Goal: Task Accomplishment & Management: Use online tool/utility

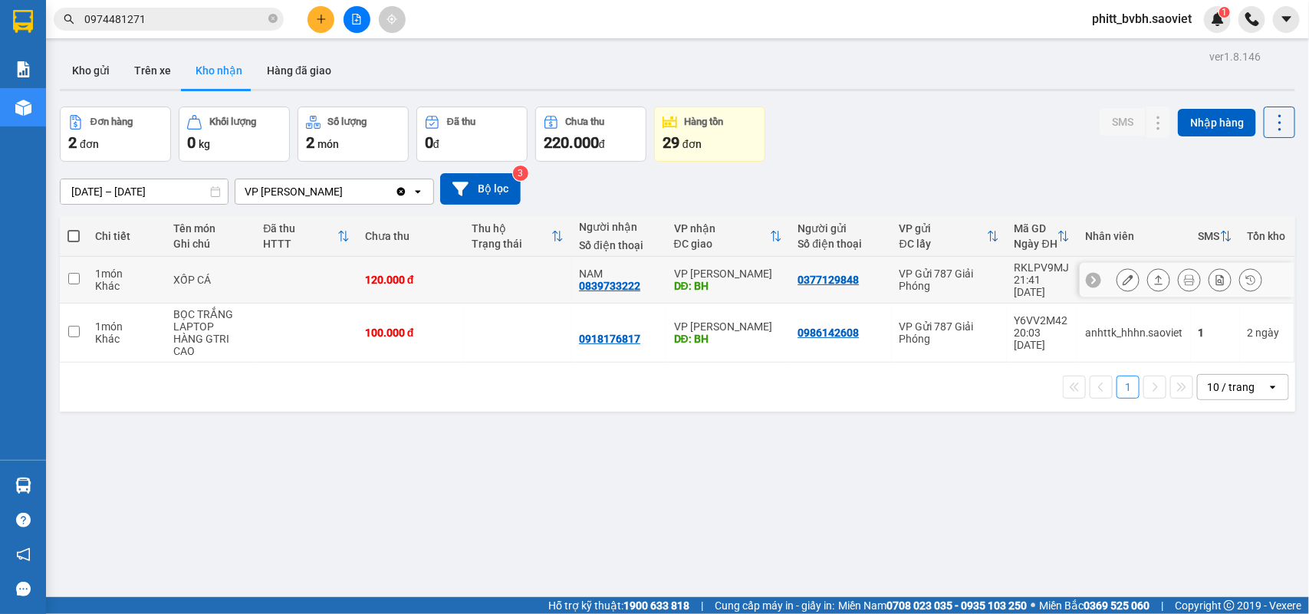
click at [449, 267] on td "120.000 đ" at bounding box center [410, 280] width 107 height 47
checkbox input "true"
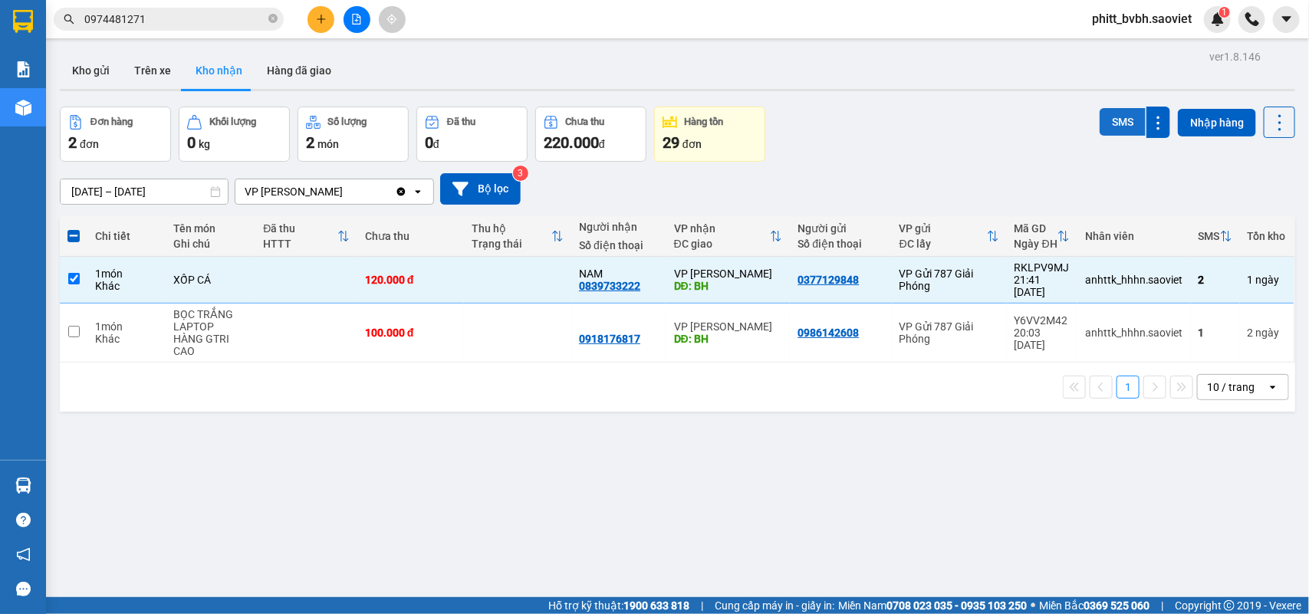
click at [1102, 120] on button "SMS" at bounding box center [1122, 122] width 46 height 28
click at [320, 16] on icon "plus" at bounding box center [321, 19] width 11 height 11
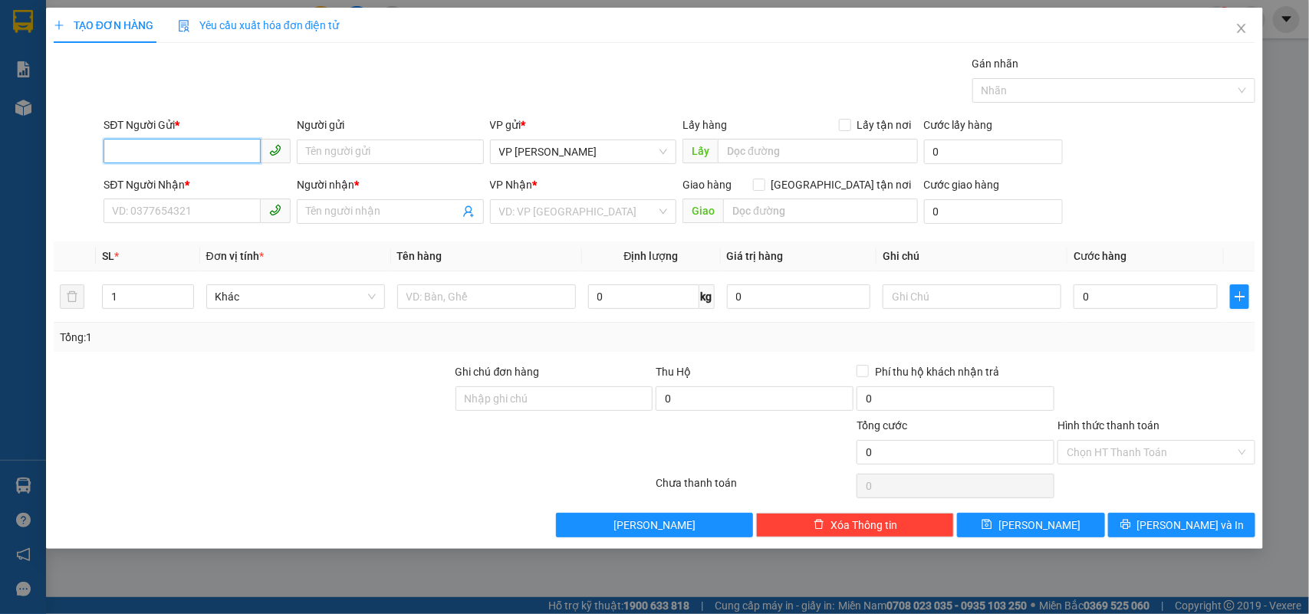
click at [169, 149] on input "SĐT Người Gửi *" at bounding box center [181, 151] width 157 height 25
type input "0933545931"
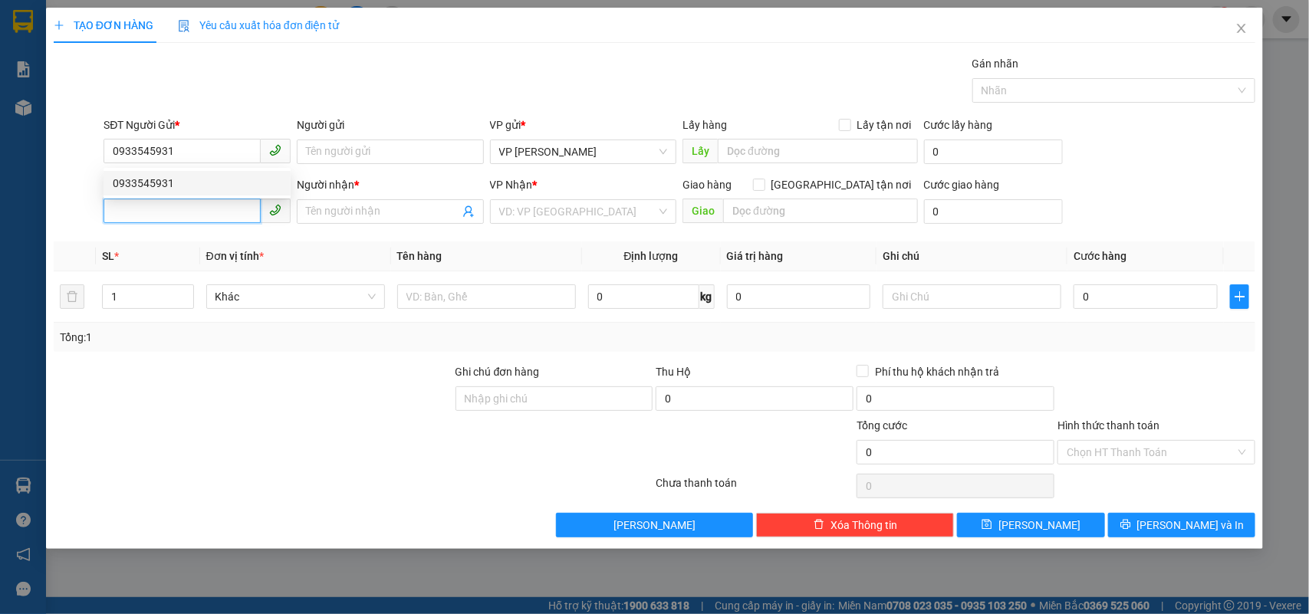
click at [167, 209] on input "SĐT Người Nhận *" at bounding box center [181, 211] width 157 height 25
type input "0359832013"
click at [157, 238] on div "0359832013 - c nhung" at bounding box center [197, 243] width 169 height 17
type input "c nhung"
type input "0359832013"
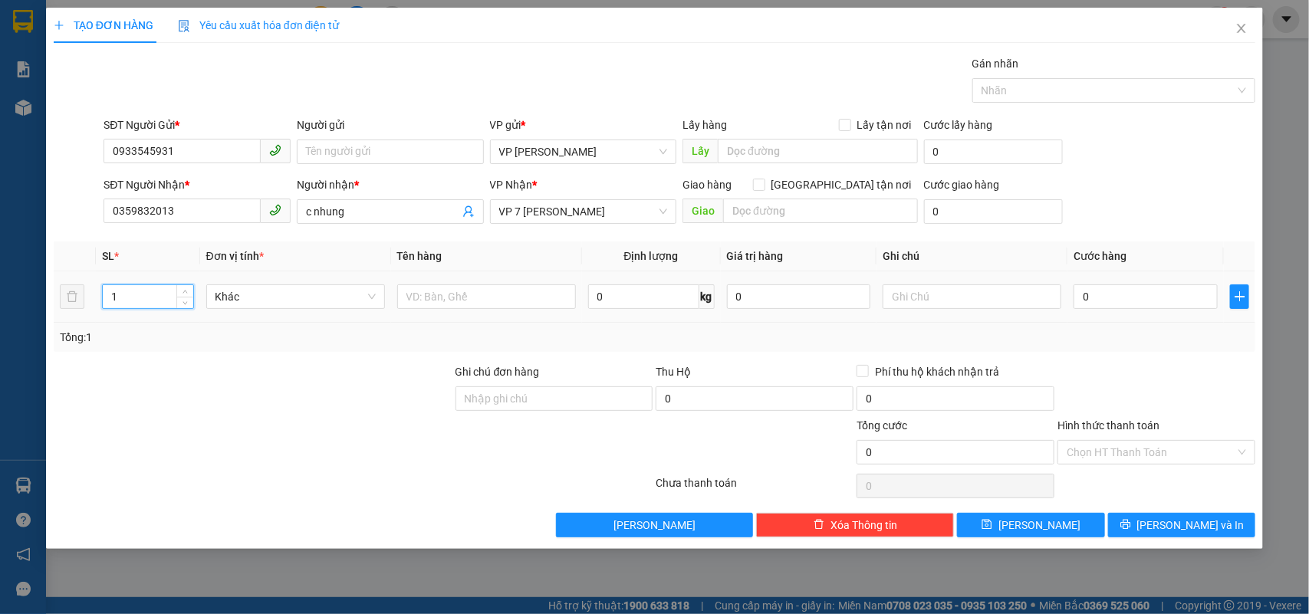
click at [81, 296] on tr "1 Khác 0 kg 0 0" at bounding box center [655, 296] width 1202 height 51
type input "4"
click at [409, 291] on input "text" at bounding box center [486, 296] width 179 height 25
type input "3 CAN RƯỢU +1XOP"
click at [1128, 304] on input "0" at bounding box center [1145, 296] width 144 height 25
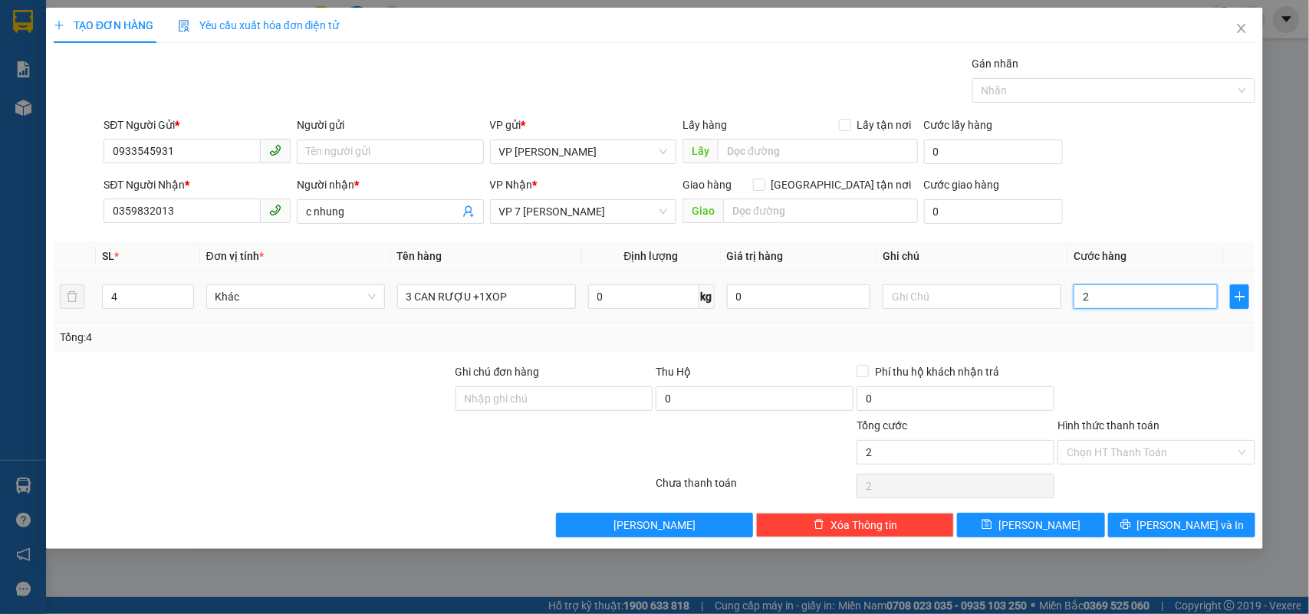
type input "2"
type input "20"
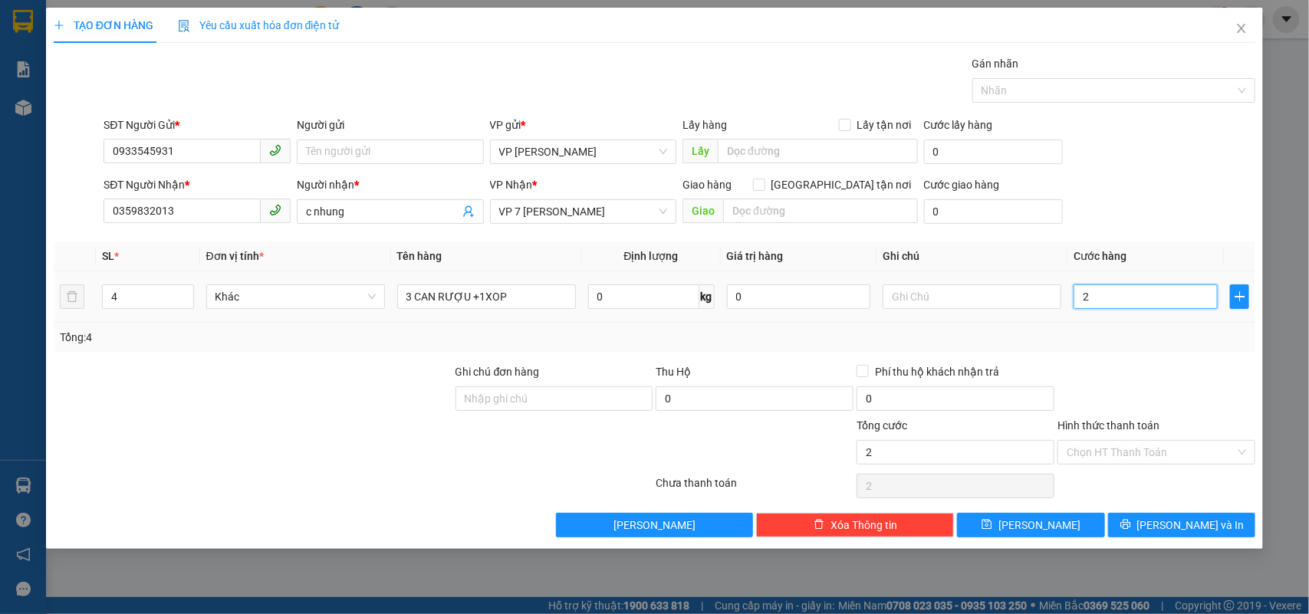
type input "20"
type input "200"
type input "2.000"
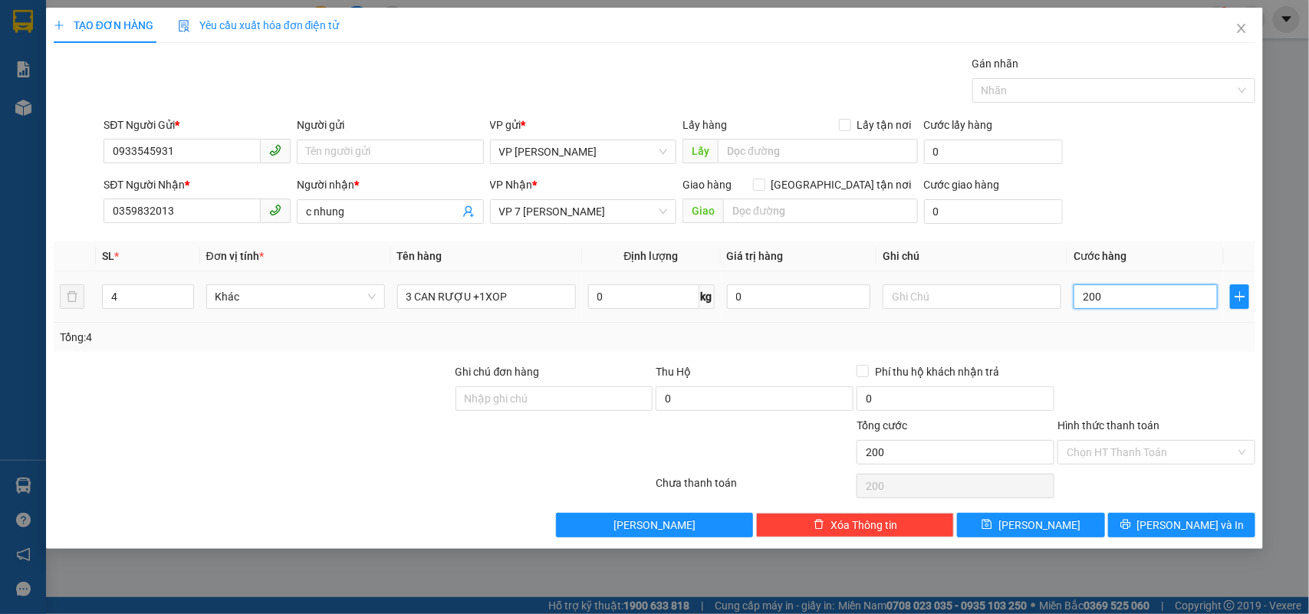
type input "2.000"
type input "20.000"
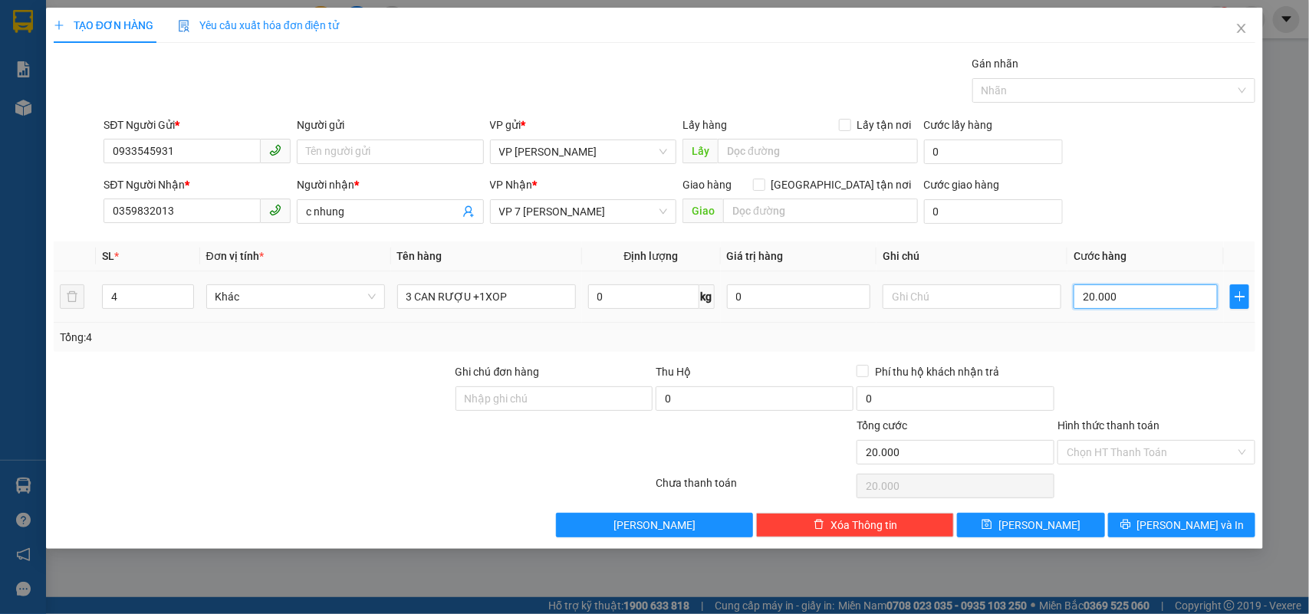
type input "200.000"
click at [1167, 534] on button "[PERSON_NAME] và In" at bounding box center [1181, 525] width 147 height 25
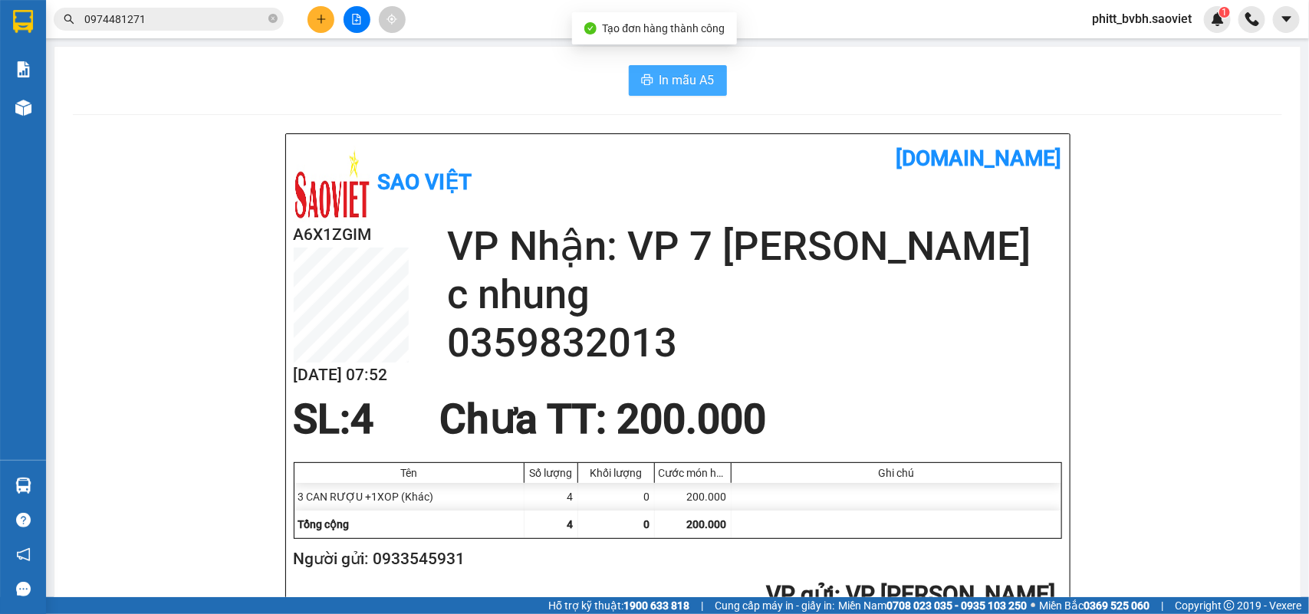
click at [702, 86] on span "In mẫu A5" at bounding box center [686, 80] width 55 height 19
click at [668, 77] on span "In mẫu A5" at bounding box center [686, 80] width 55 height 19
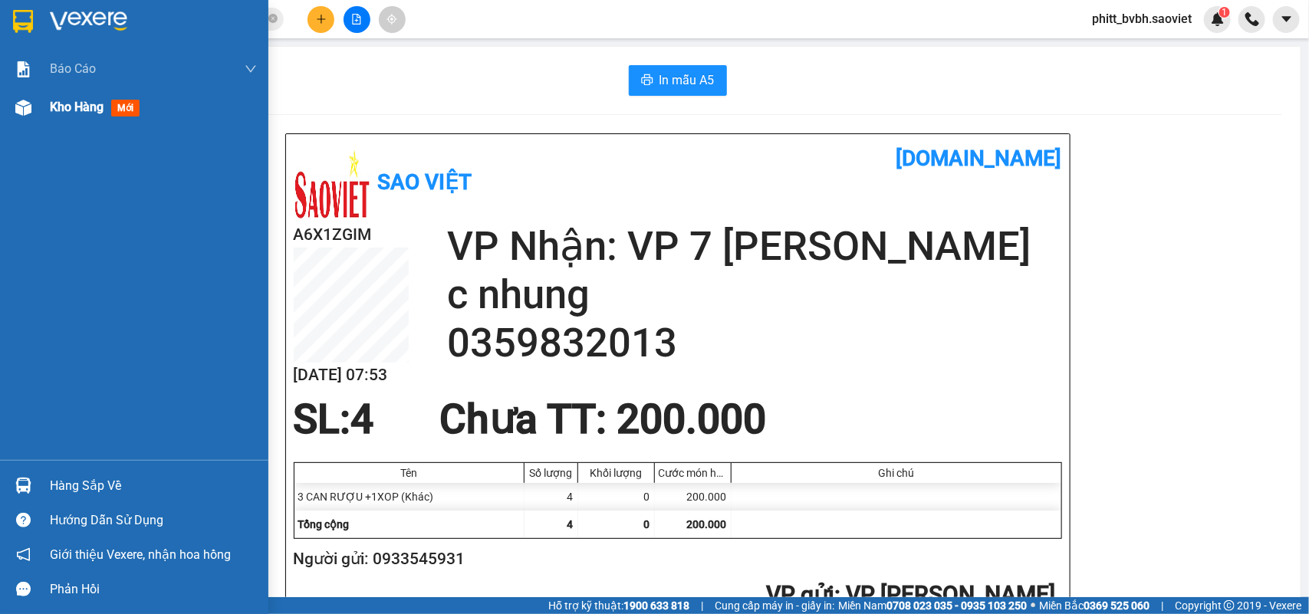
click at [77, 102] on span "Kho hàng" at bounding box center [77, 107] width 54 height 15
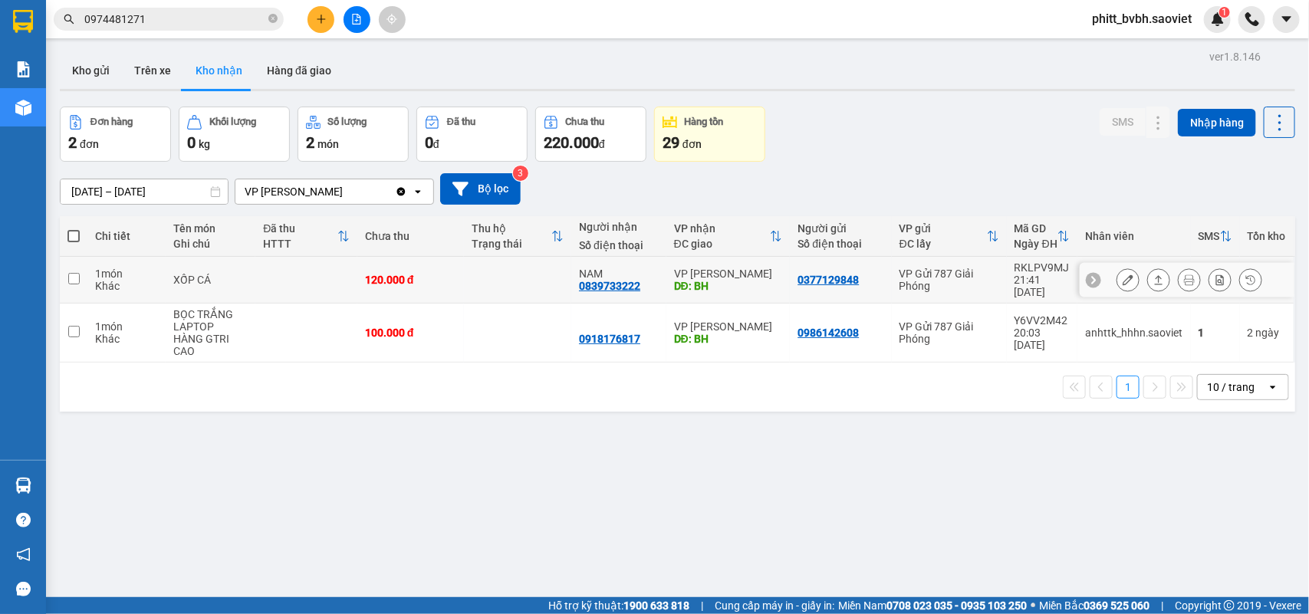
click at [491, 280] on td at bounding box center [517, 280] width 107 height 47
checkbox input "true"
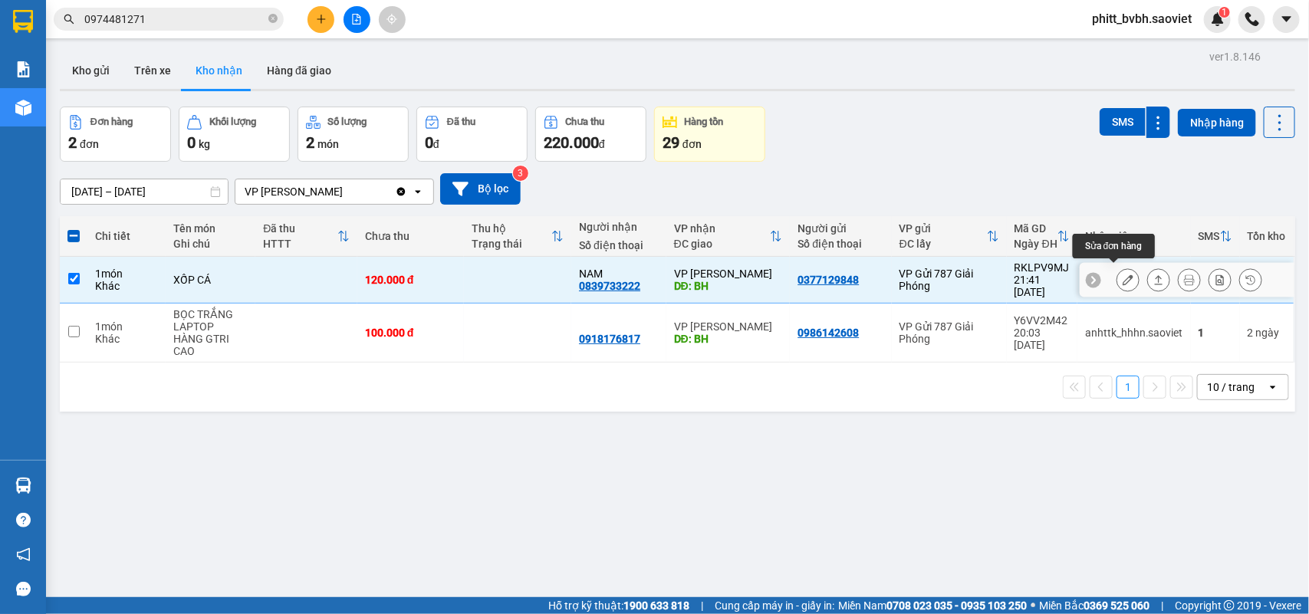
click at [1122, 278] on button at bounding box center [1127, 280] width 21 height 27
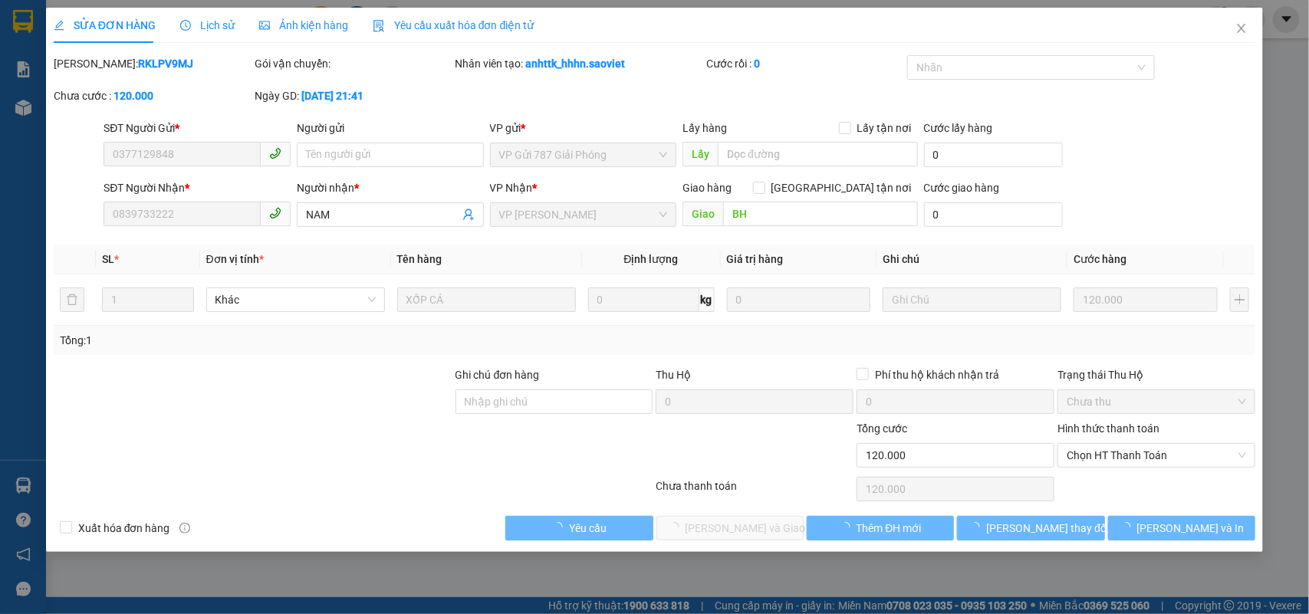
type input "0377129848"
type input "0839733222"
type input "NAM"
type input "BH"
type input "0"
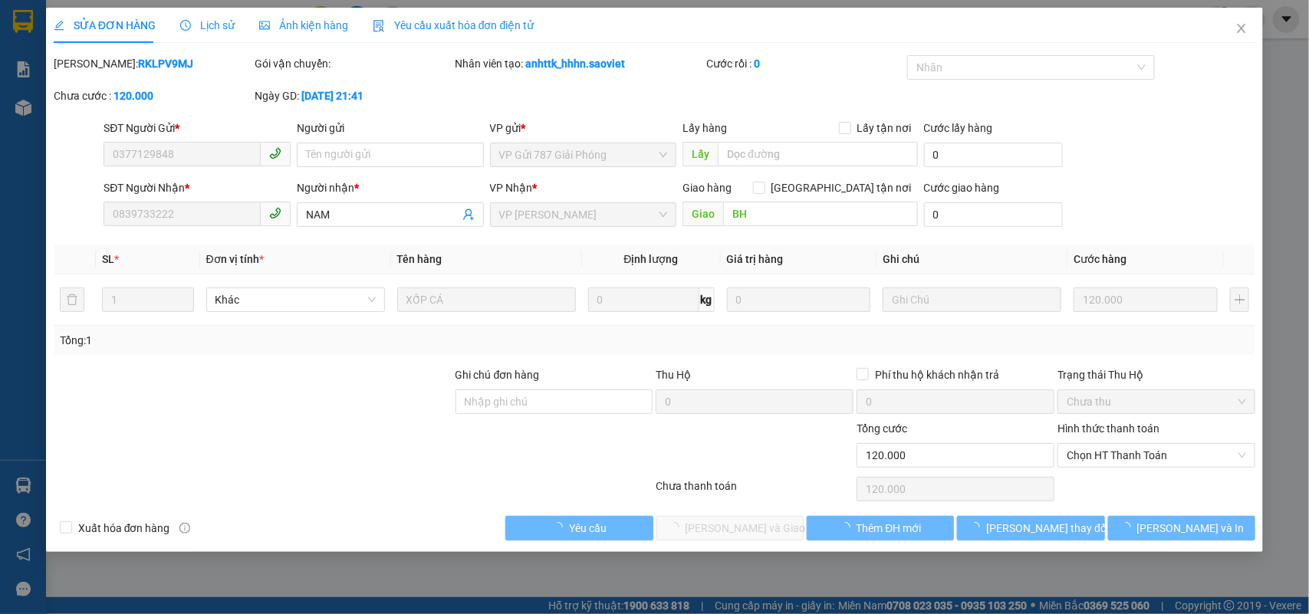
type input "120.000"
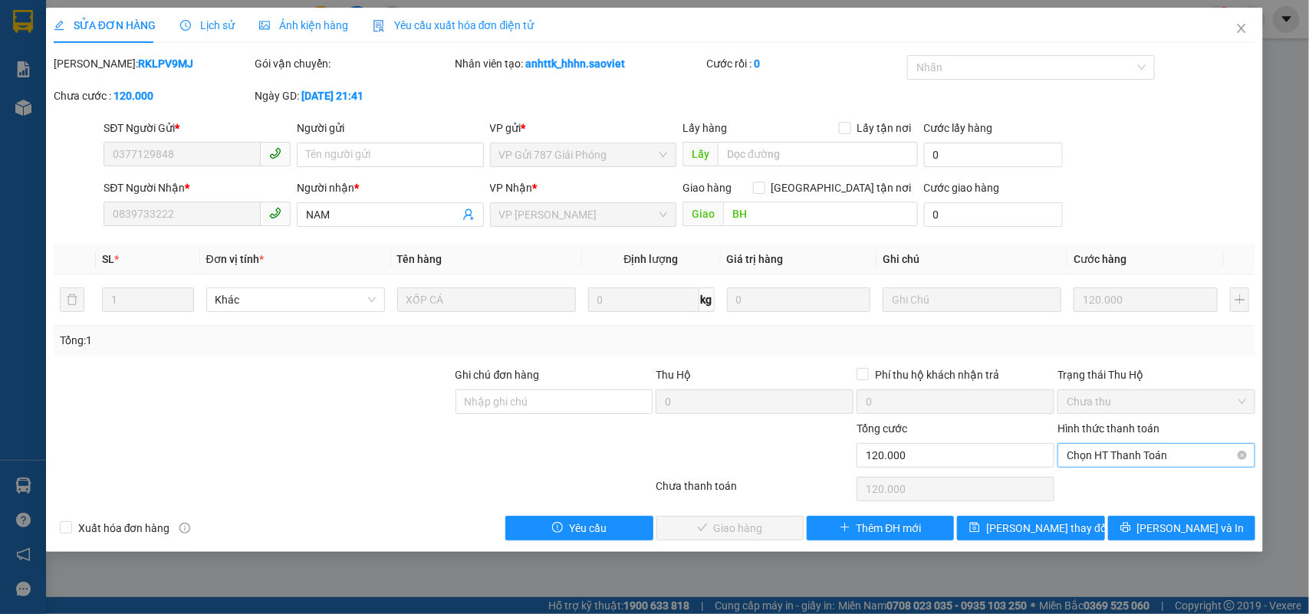
click at [1147, 465] on span "Chọn HT Thanh Toán" at bounding box center [1155, 455] width 179 height 23
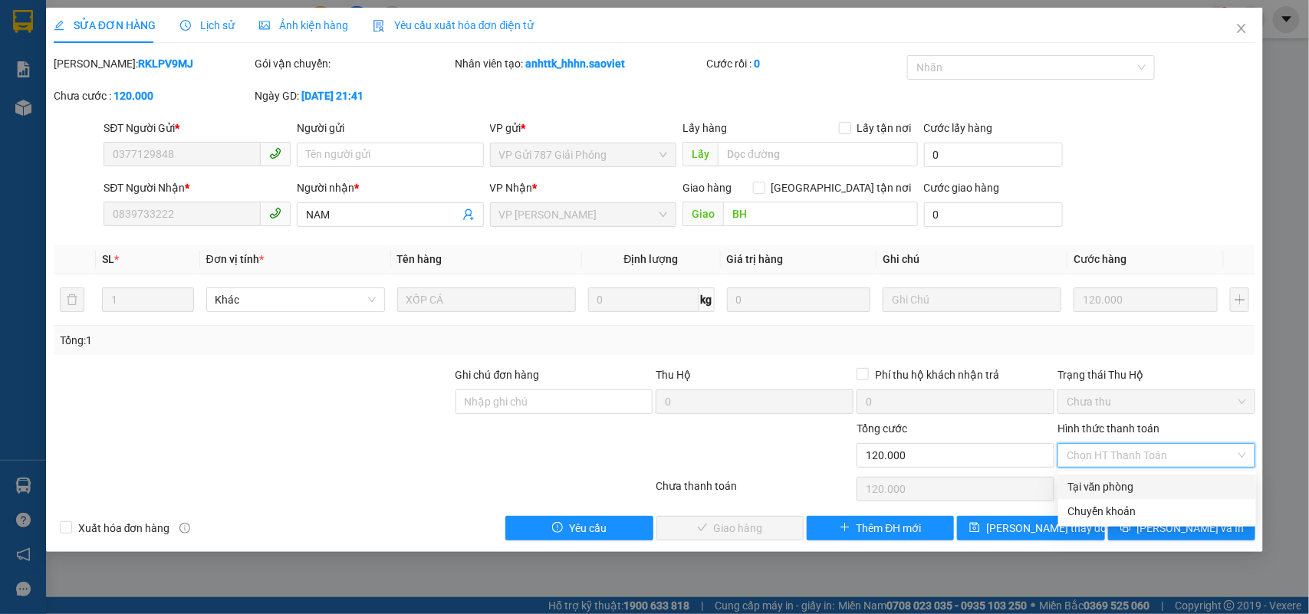
click at [1108, 491] on div "Tại văn phòng" at bounding box center [1156, 486] width 179 height 17
type input "0"
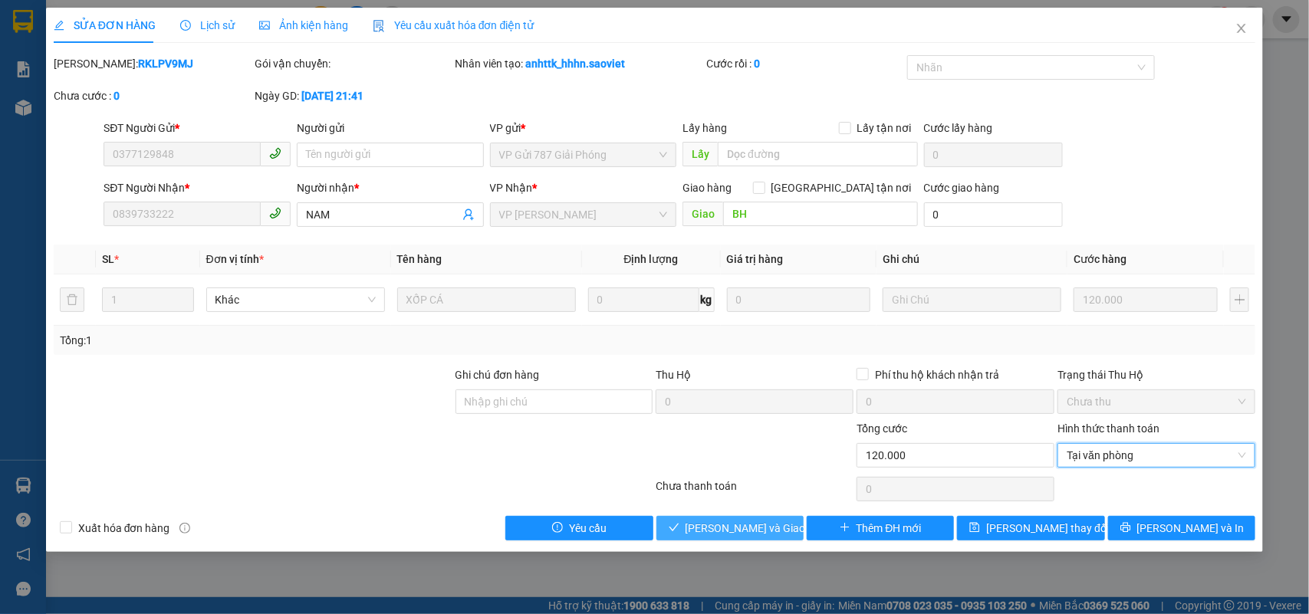
click at [756, 523] on span "[PERSON_NAME] và Giao hàng" at bounding box center [758, 528] width 147 height 17
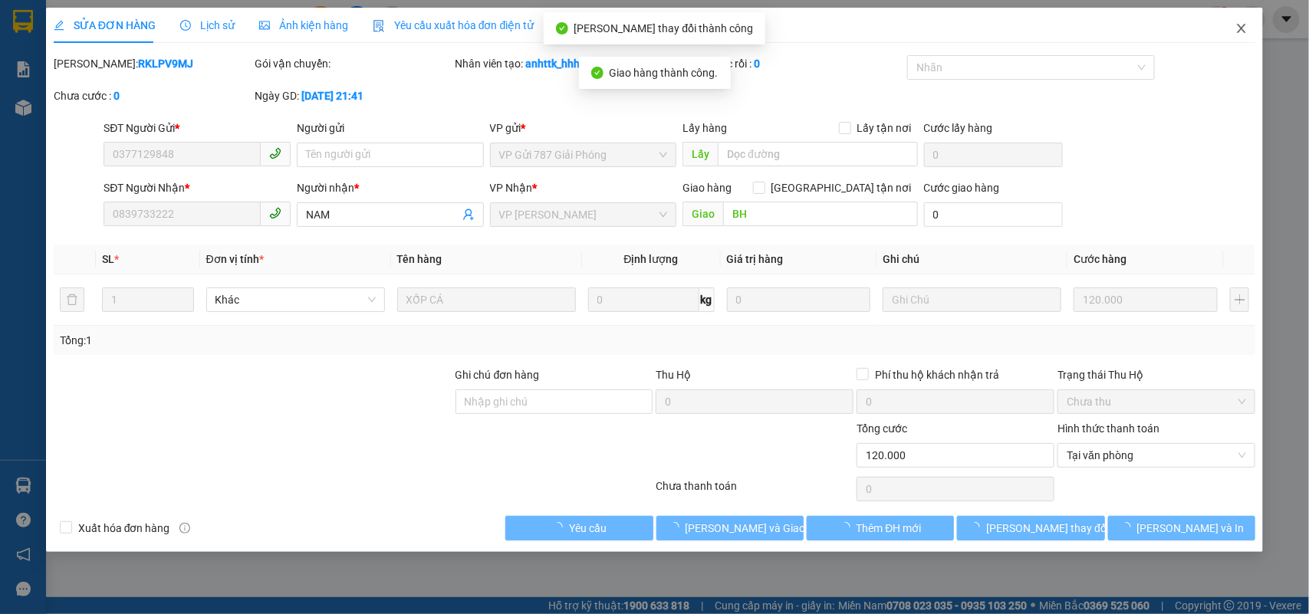
click at [1240, 23] on icon "close" at bounding box center [1241, 28] width 12 height 12
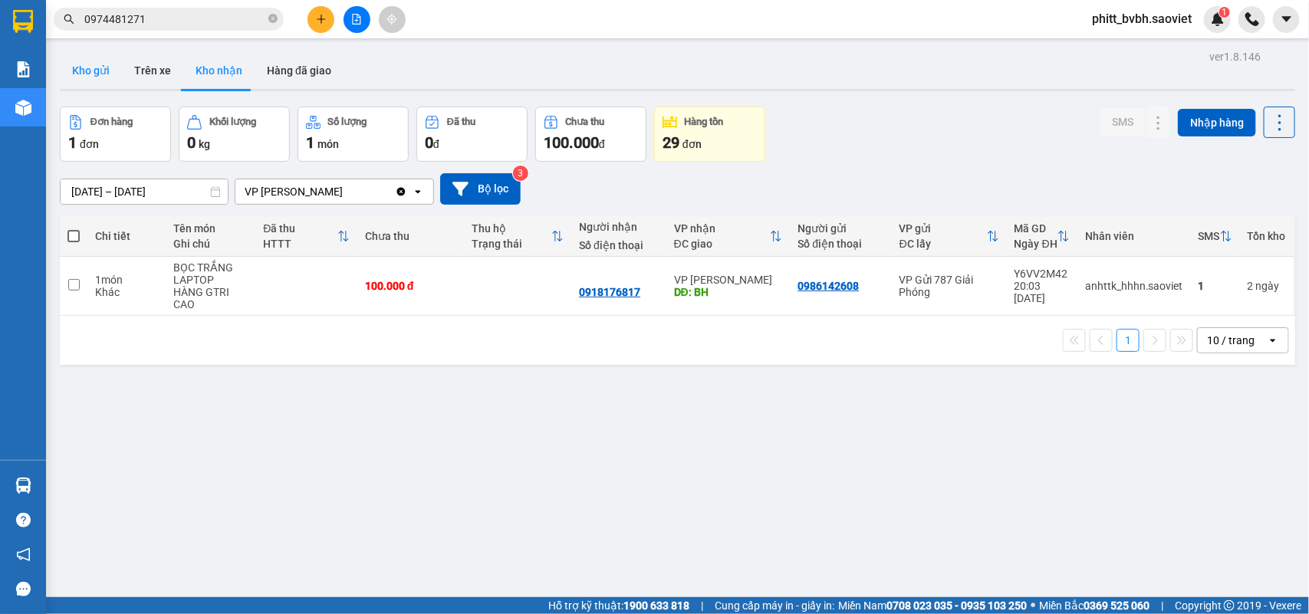
click at [100, 79] on button "Kho gửi" at bounding box center [91, 70] width 62 height 37
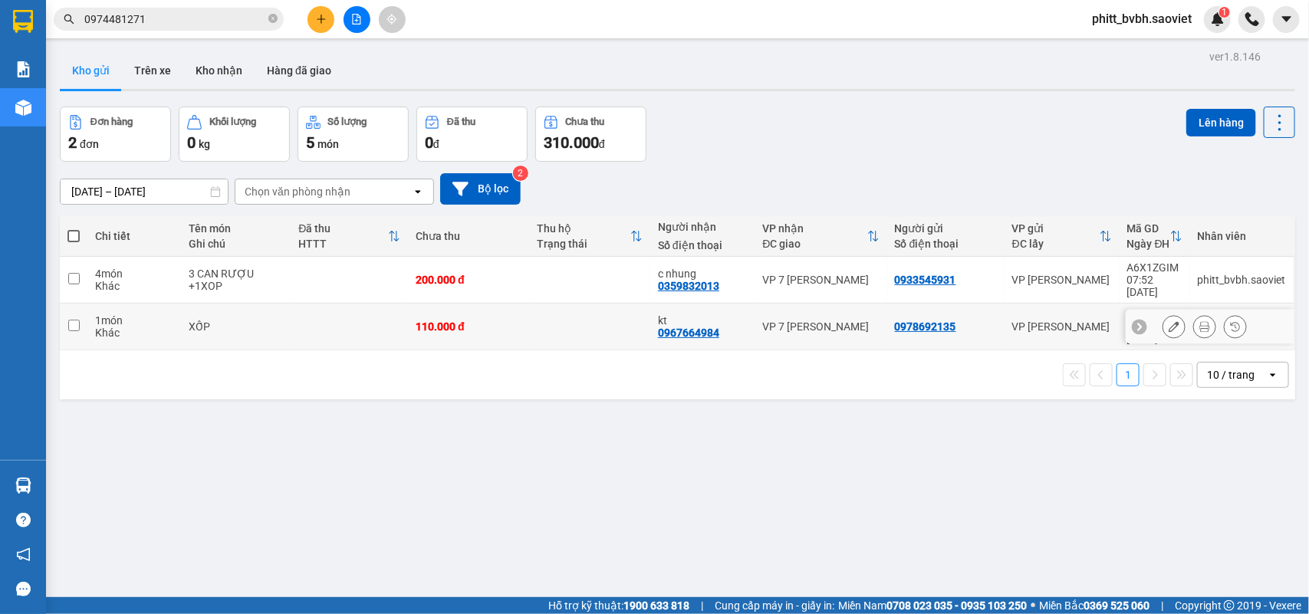
click at [516, 304] on td "110.000 đ" at bounding box center [468, 327] width 121 height 47
checkbox input "true"
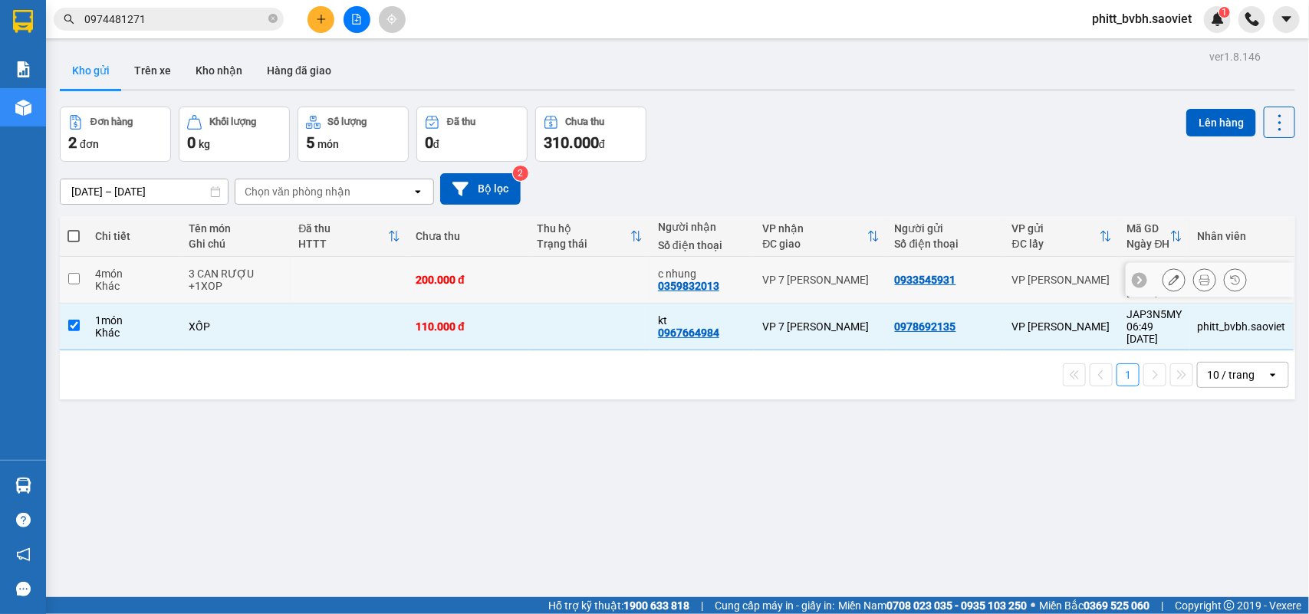
drag, startPoint x: 518, startPoint y: 270, endPoint x: 732, endPoint y: 235, distance: 216.8
click at [518, 269] on td "200.000 đ" at bounding box center [468, 280] width 121 height 47
checkbox input "true"
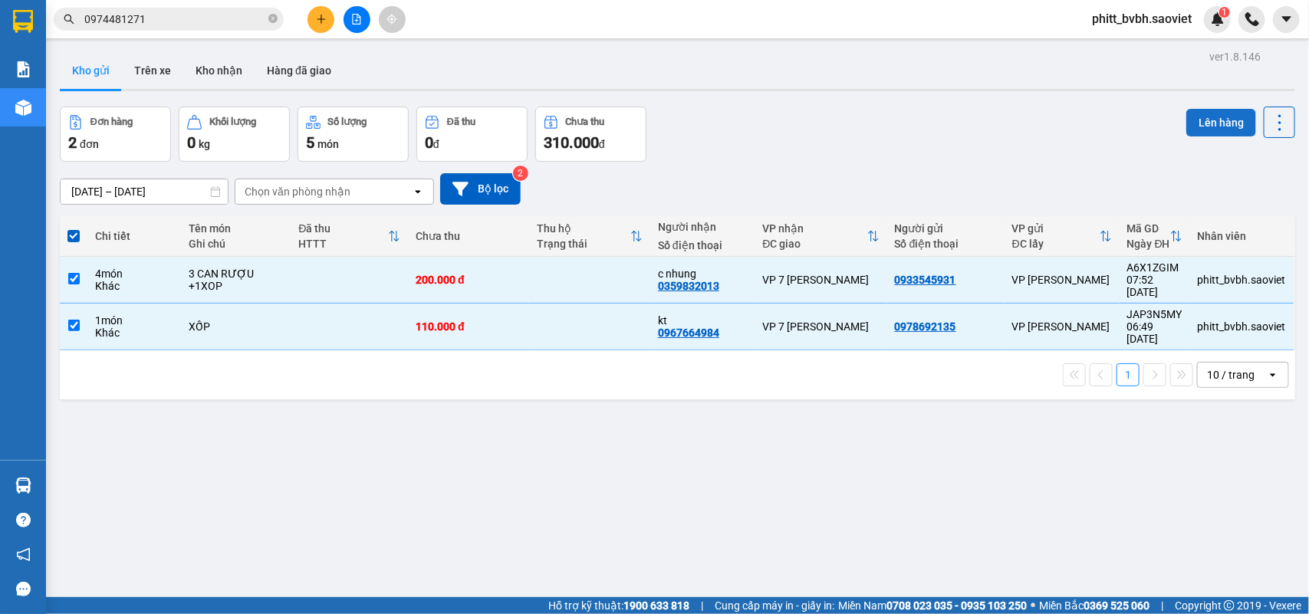
click at [1197, 123] on button "Lên hàng" at bounding box center [1221, 123] width 70 height 28
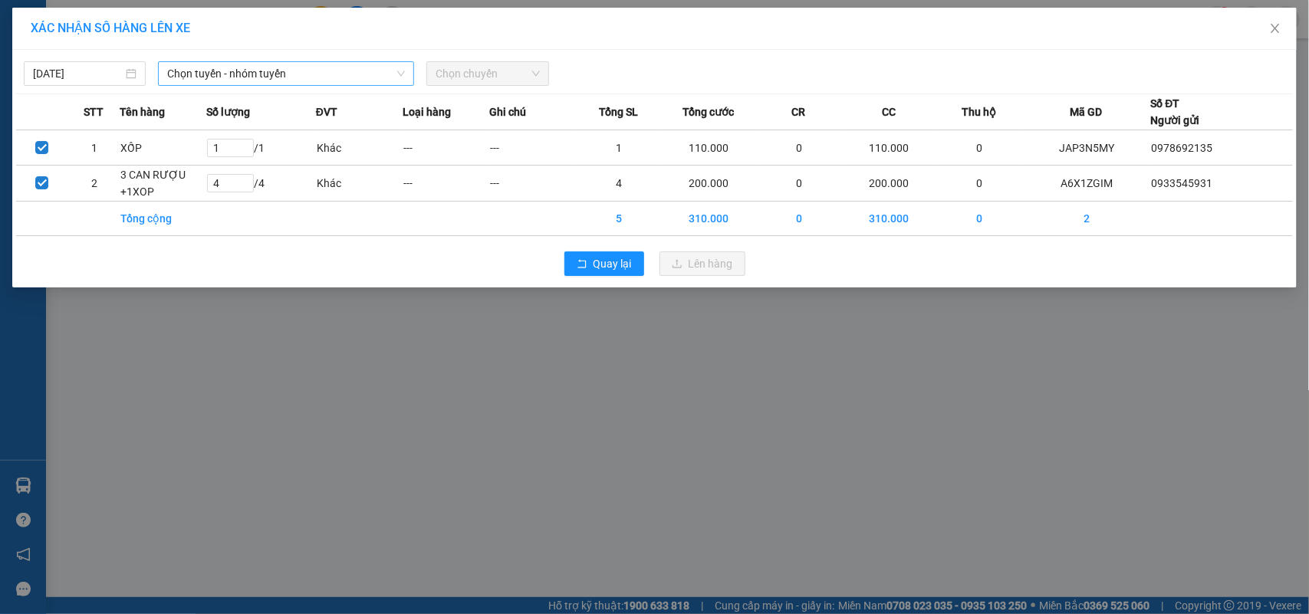
click at [209, 71] on span "Chọn tuyến - nhóm tuyến" at bounding box center [286, 73] width 238 height 23
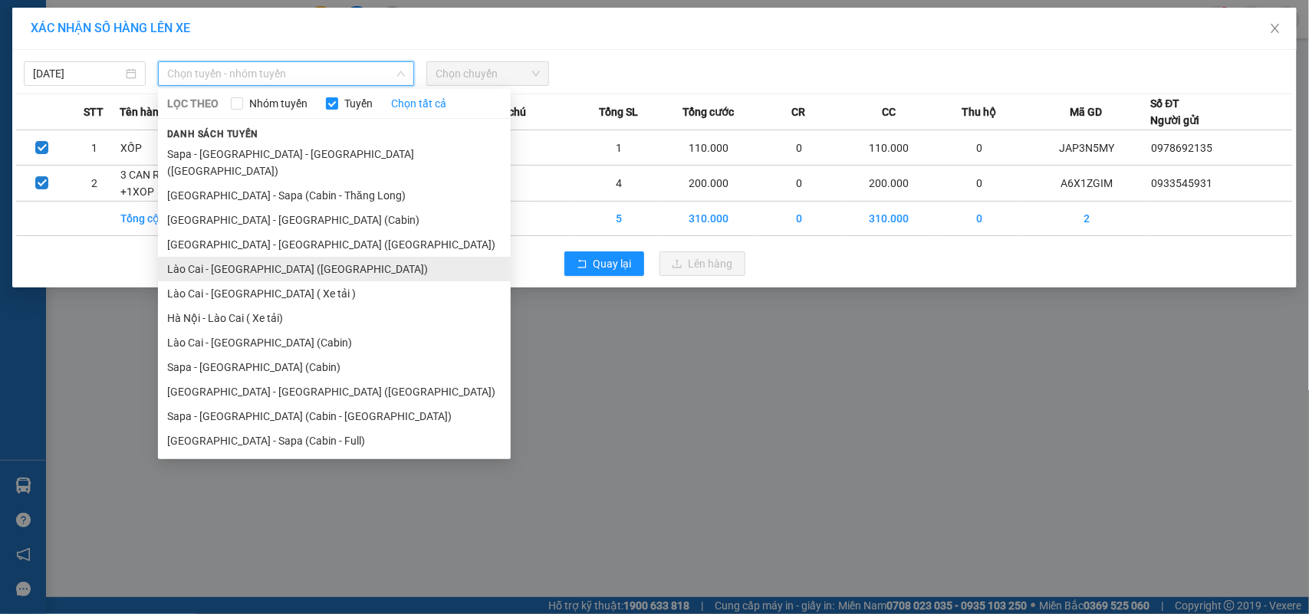
click at [258, 257] on li "Lào Cai - [GEOGRAPHIC_DATA] ([GEOGRAPHIC_DATA])" at bounding box center [334, 269] width 353 height 25
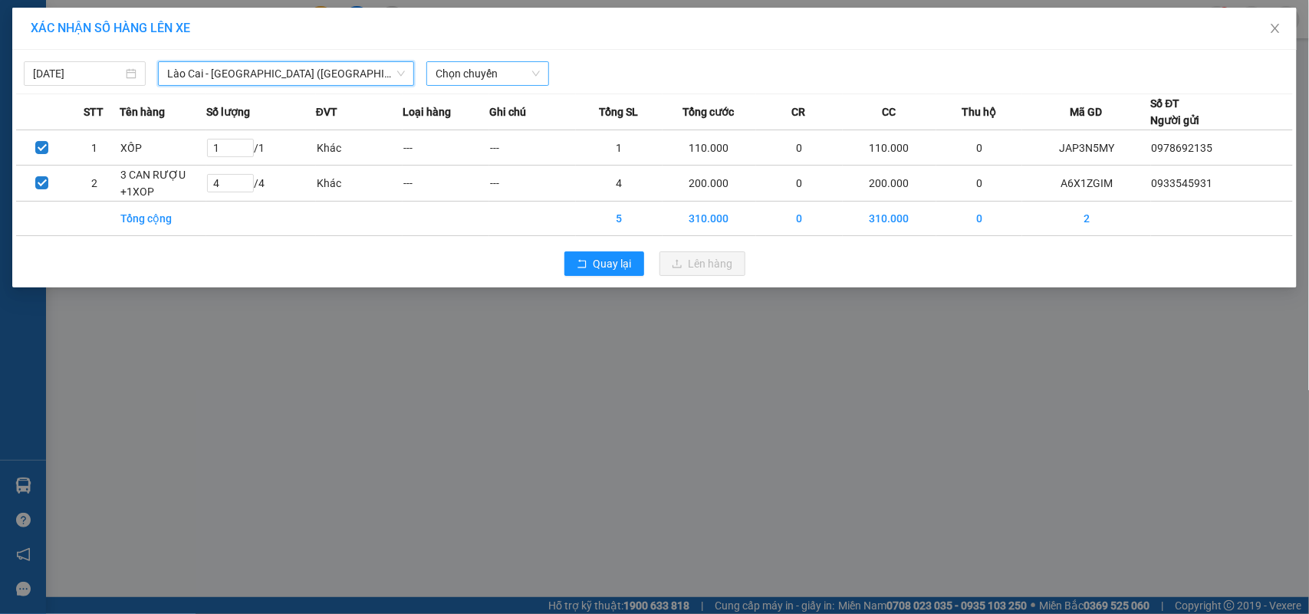
click at [494, 80] on span "Chọn chuyến" at bounding box center [486, 73] width 103 height 23
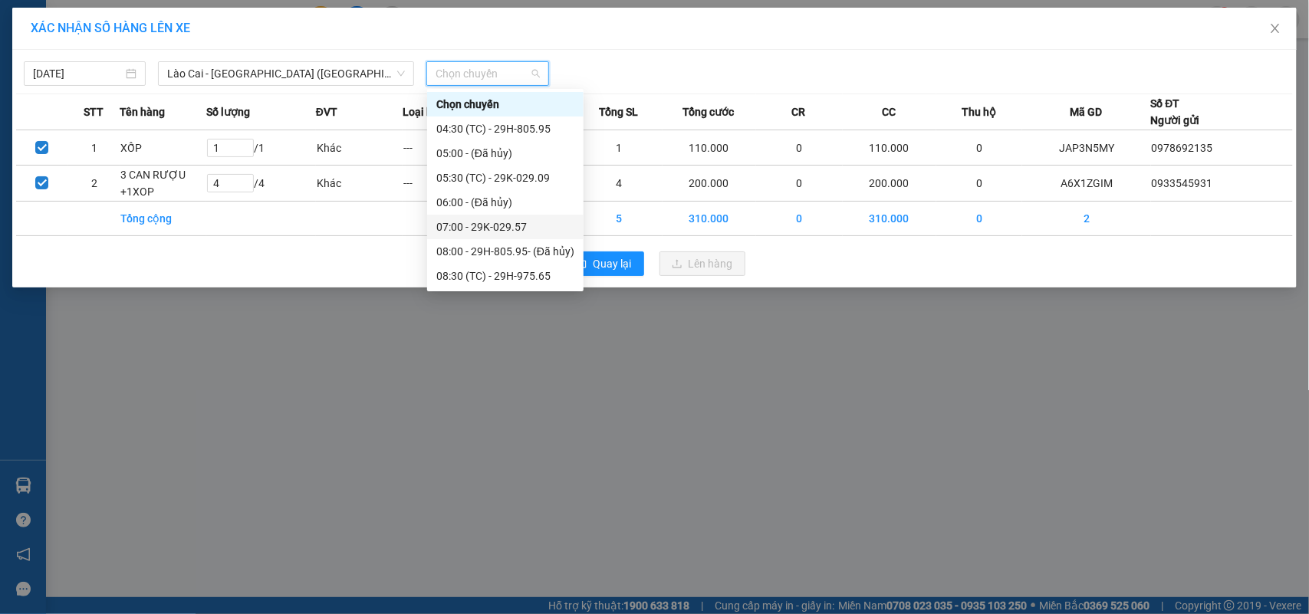
click at [517, 226] on div "07:00 - 29K-029.57" at bounding box center [505, 226] width 138 height 17
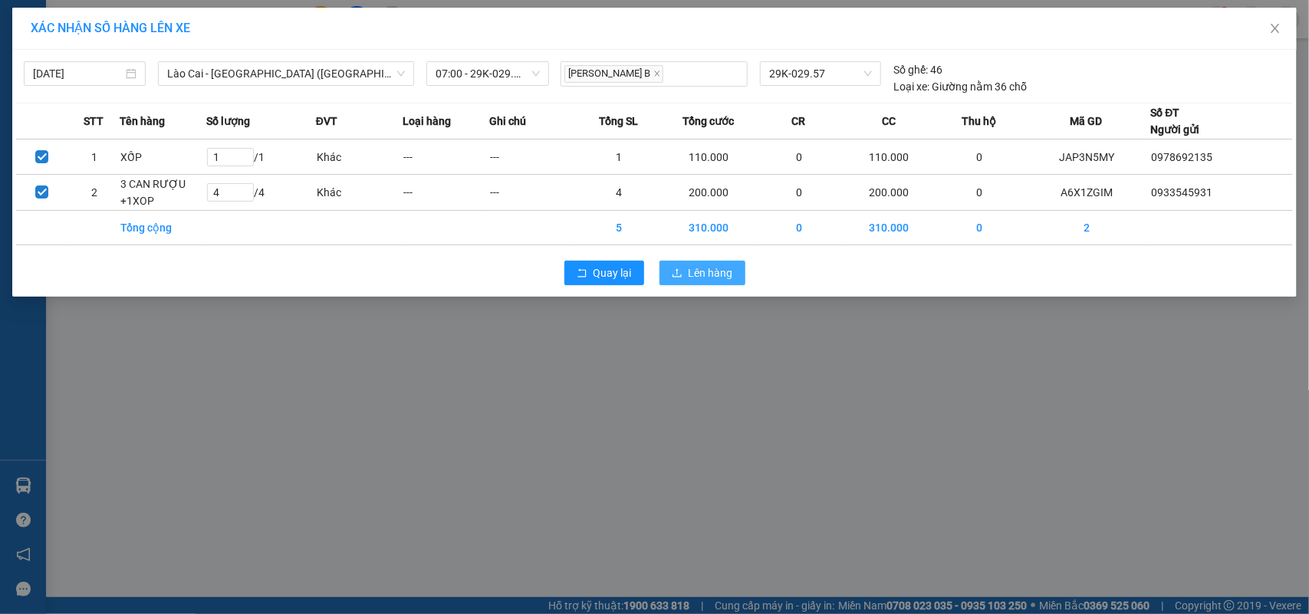
click at [721, 271] on span "Lên hàng" at bounding box center [710, 272] width 44 height 17
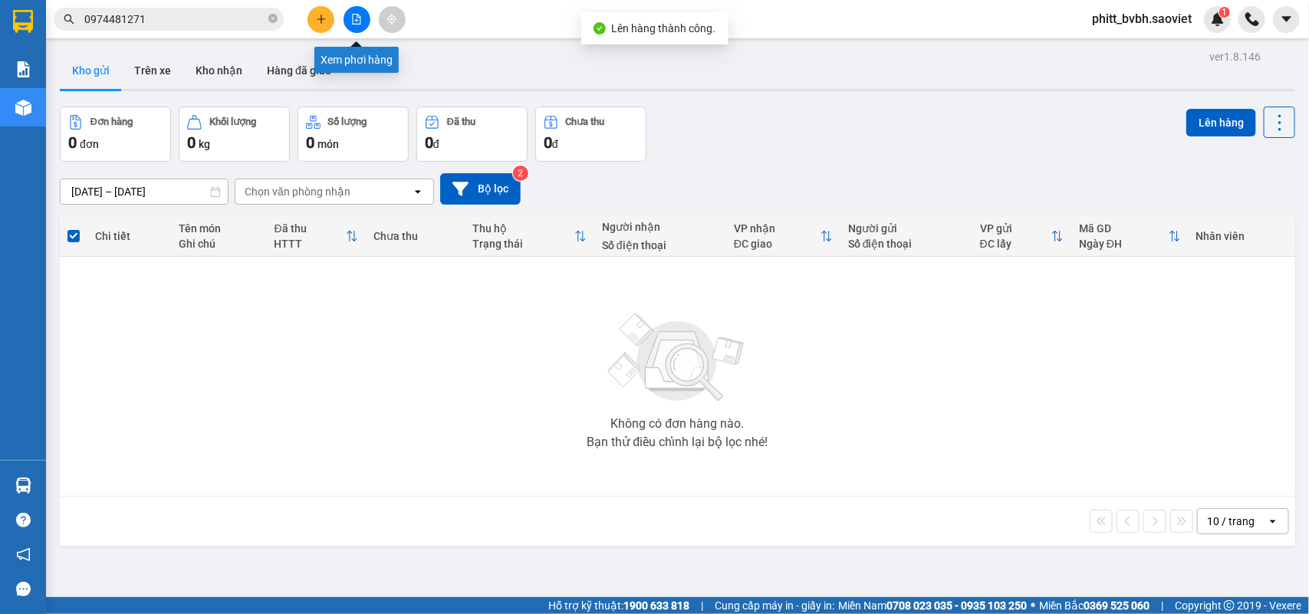
click at [351, 14] on icon "file-add" at bounding box center [356, 19] width 11 height 11
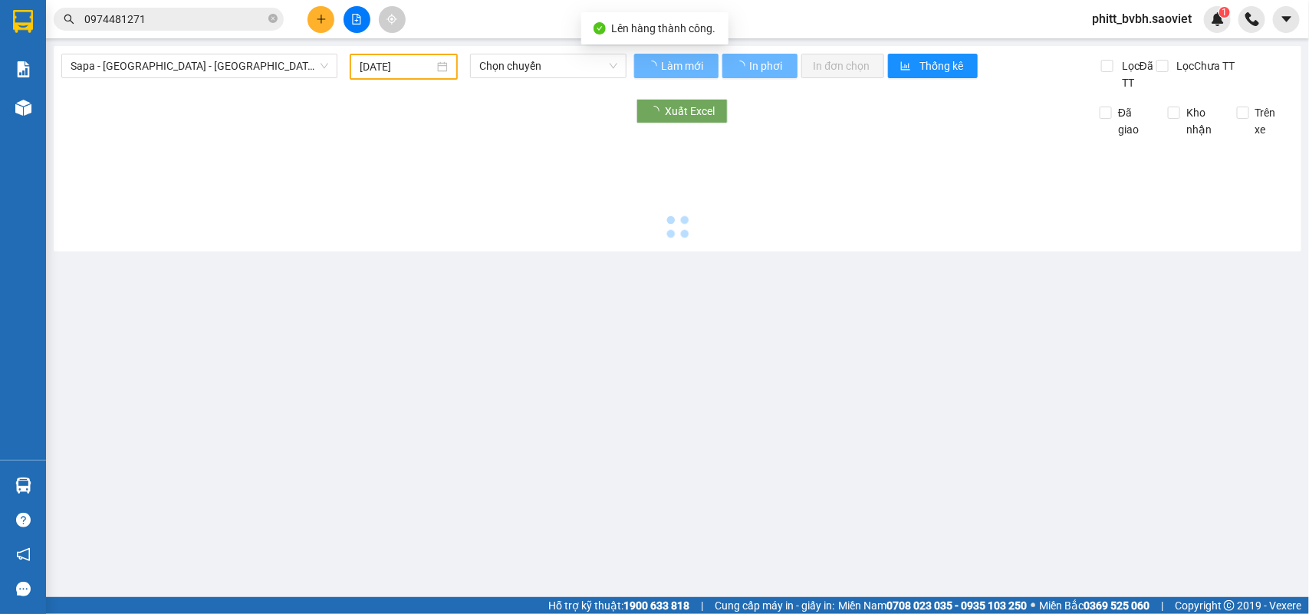
type input "[DATE]"
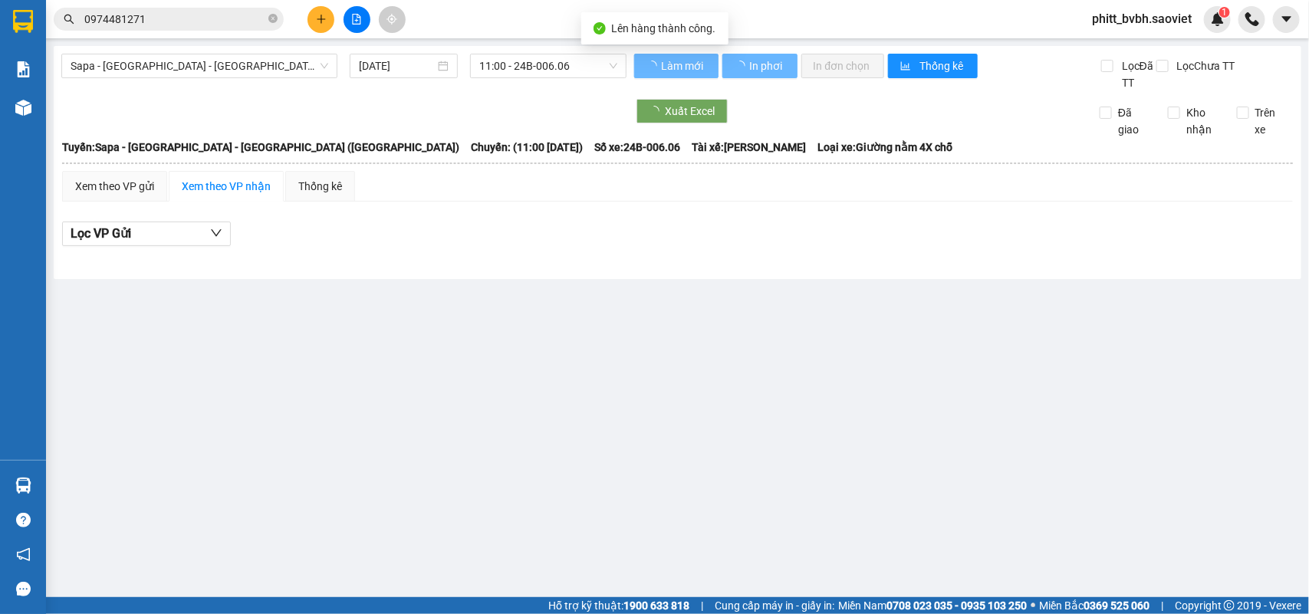
click at [209, 51] on div "Sapa - [GEOGRAPHIC_DATA] - [GEOGRAPHIC_DATA] ([GEOGRAPHIC_DATA]) [DATE] 11:00 -…" at bounding box center [677, 162] width 1247 height 233
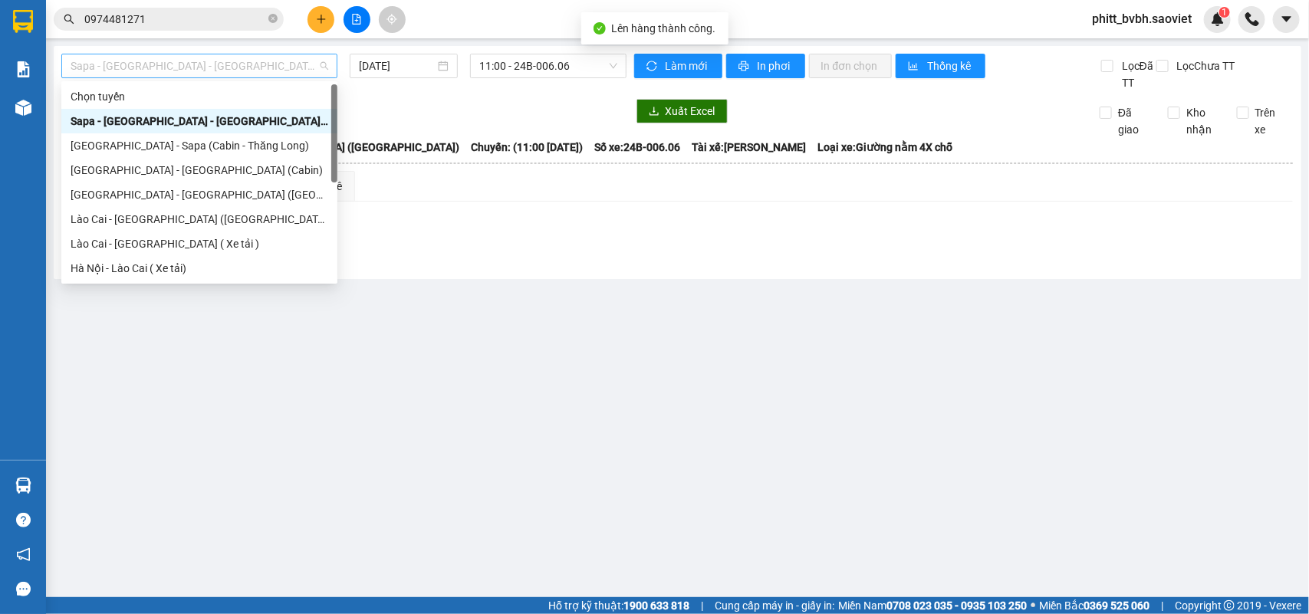
click at [212, 64] on span "Sapa - [GEOGRAPHIC_DATA] - [GEOGRAPHIC_DATA] ([GEOGRAPHIC_DATA])" at bounding box center [200, 65] width 258 height 23
click at [133, 213] on div "Lào Cai - [GEOGRAPHIC_DATA] ([GEOGRAPHIC_DATA])" at bounding box center [200, 219] width 258 height 17
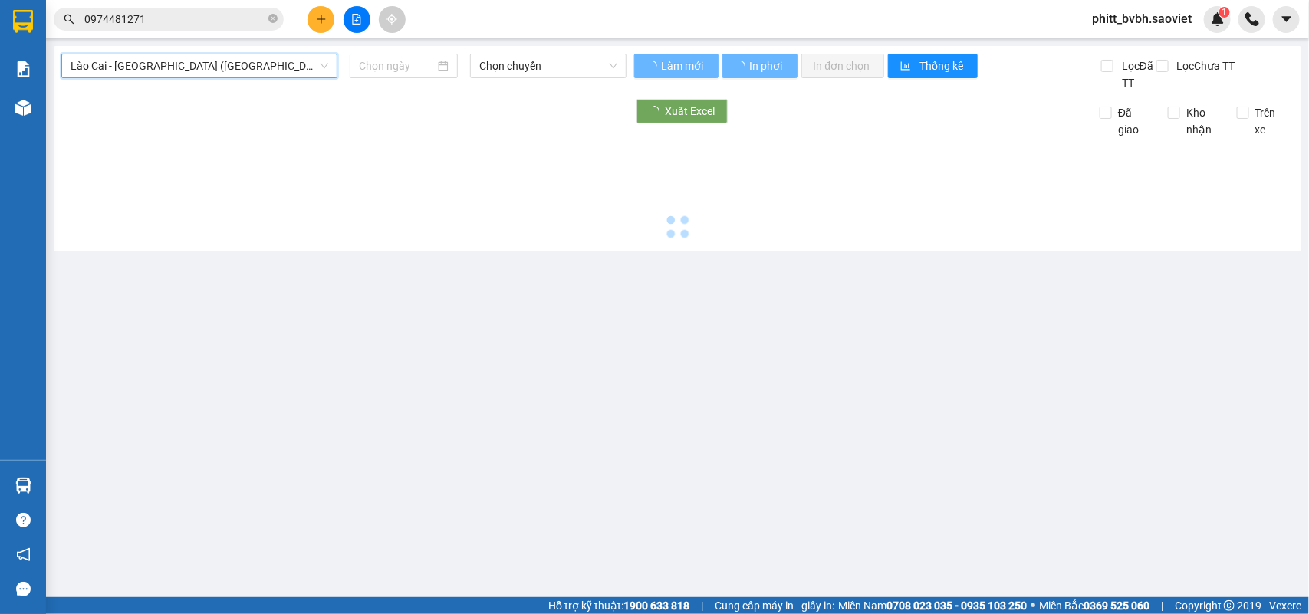
type input "[DATE]"
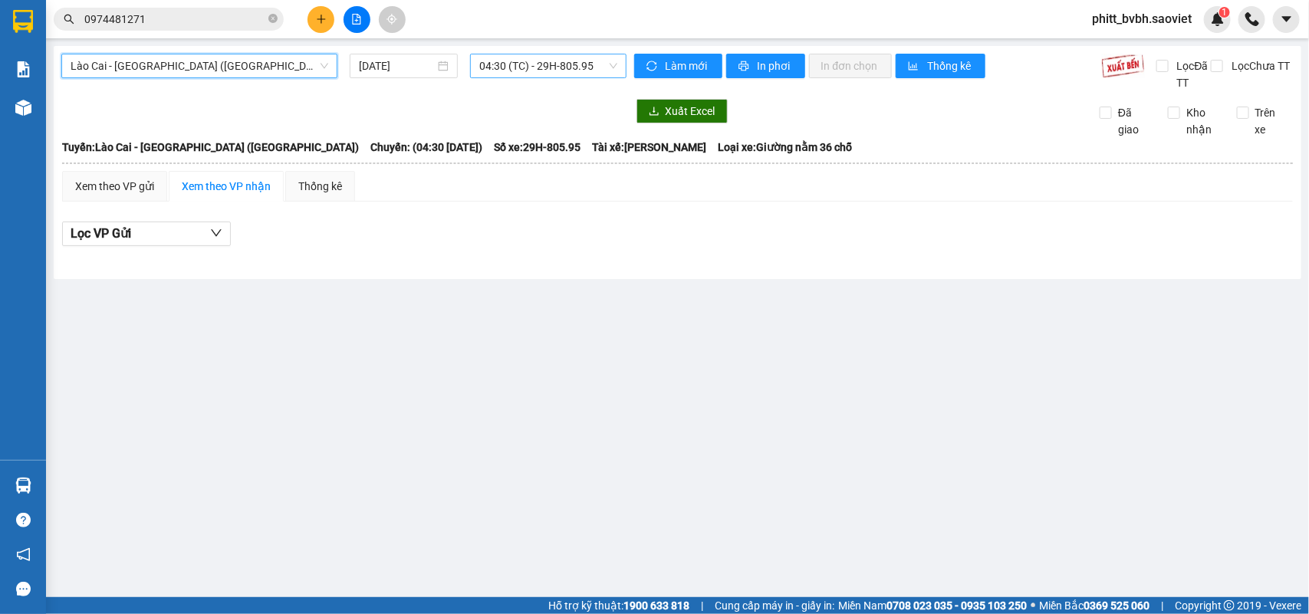
click at [517, 67] on span "04:30 (TC) - 29H-805.95" at bounding box center [547, 65] width 137 height 23
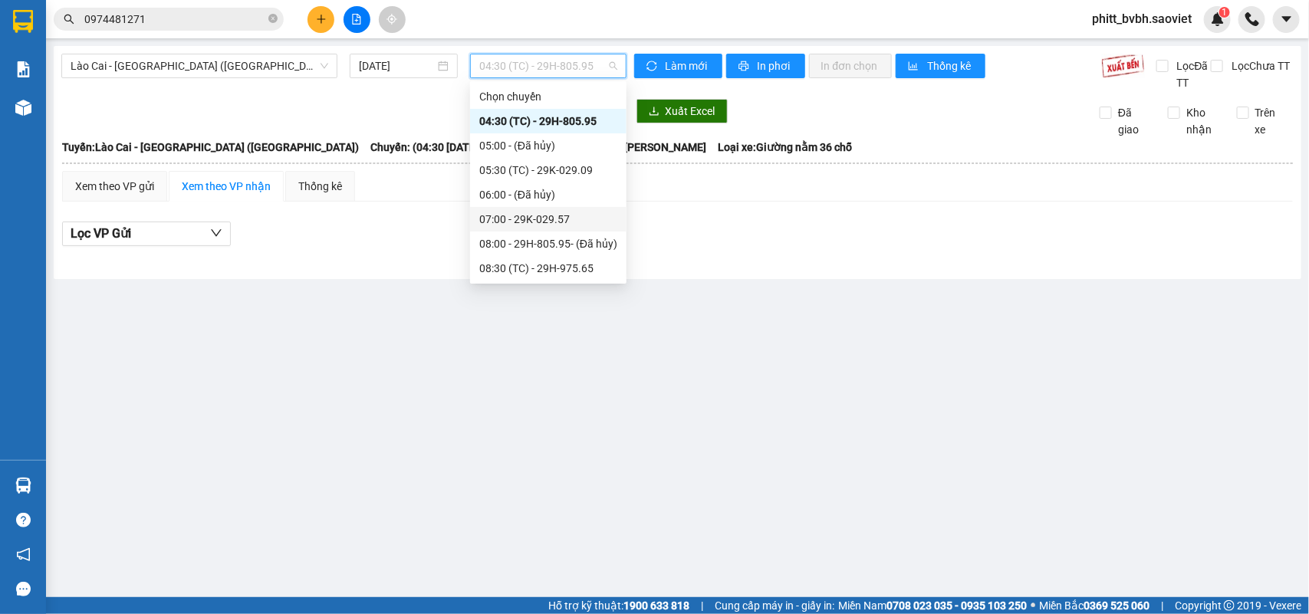
click at [550, 219] on div "07:00 - 29K-029.57" at bounding box center [548, 219] width 138 height 17
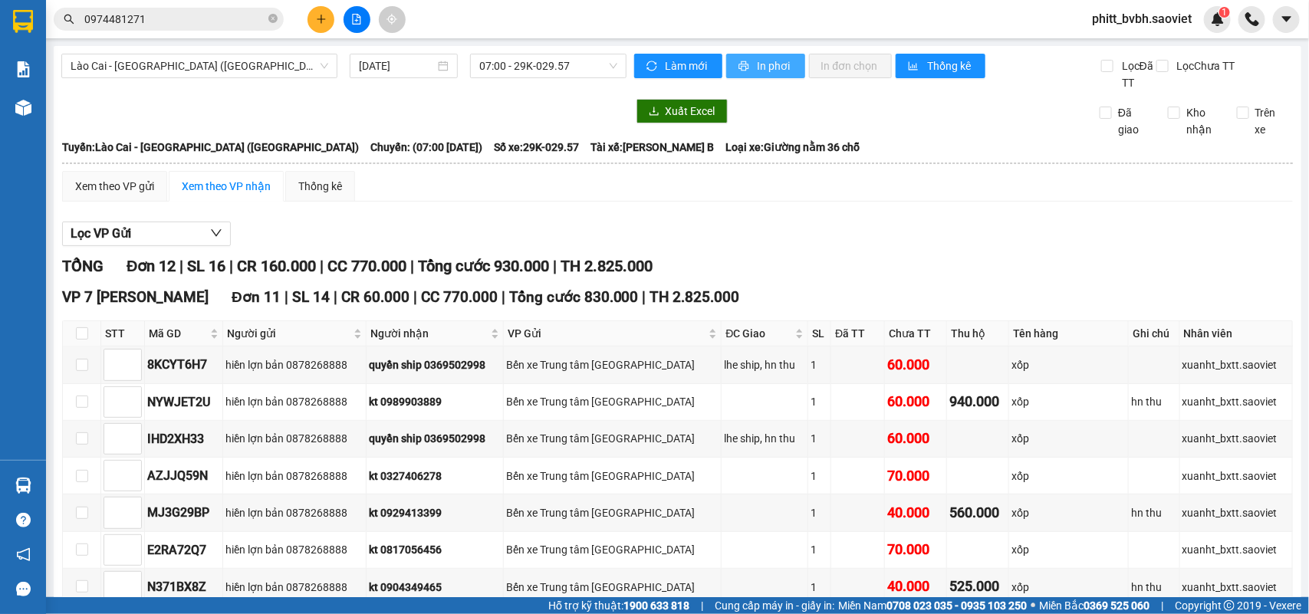
click at [773, 69] on span "In phơi" at bounding box center [774, 65] width 35 height 17
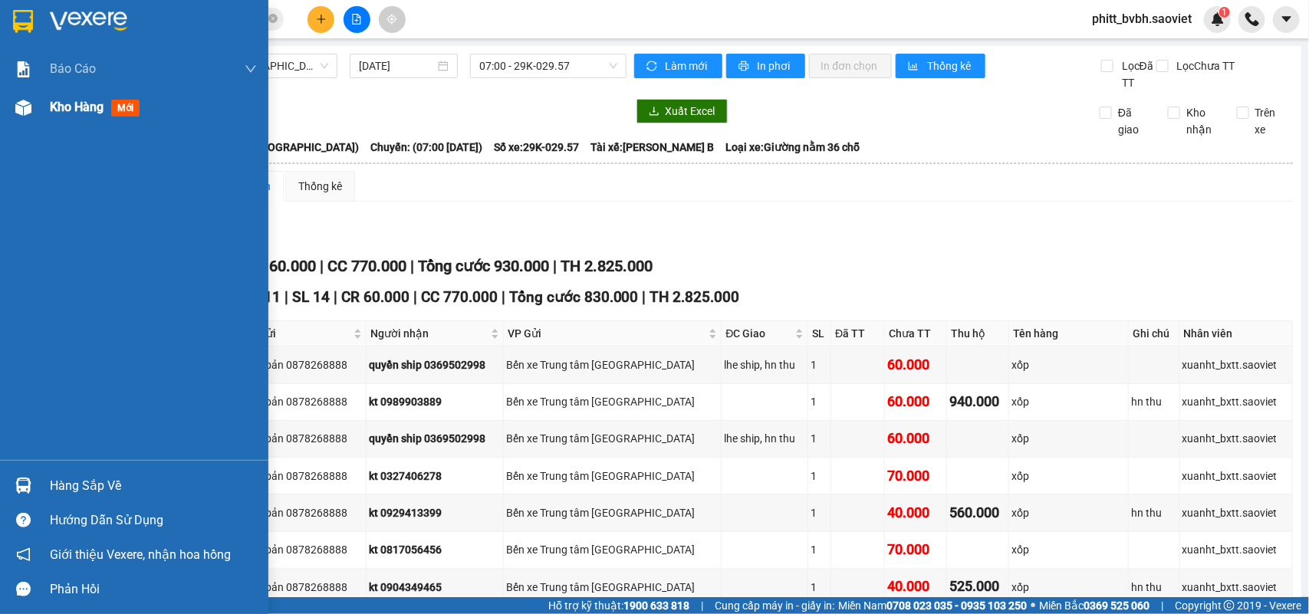
click at [70, 107] on span "Kho hàng" at bounding box center [77, 107] width 54 height 15
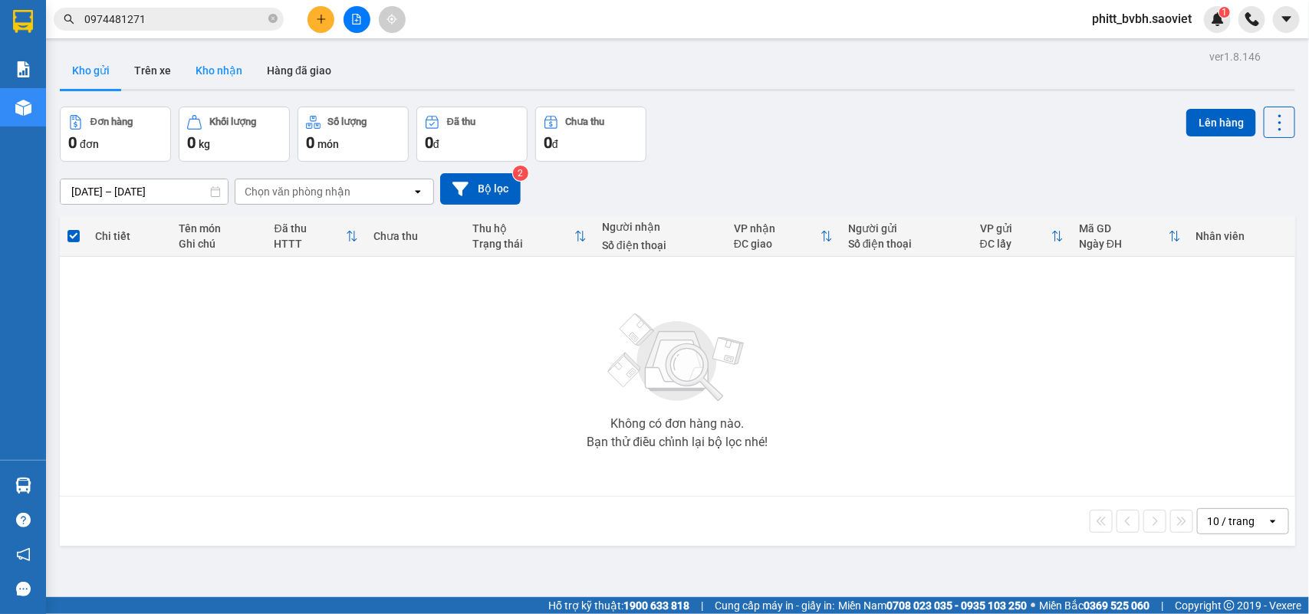
drag, startPoint x: 226, startPoint y: 73, endPoint x: 239, endPoint y: 80, distance: 15.1
click at [225, 73] on button "Kho nhận" at bounding box center [218, 70] width 71 height 37
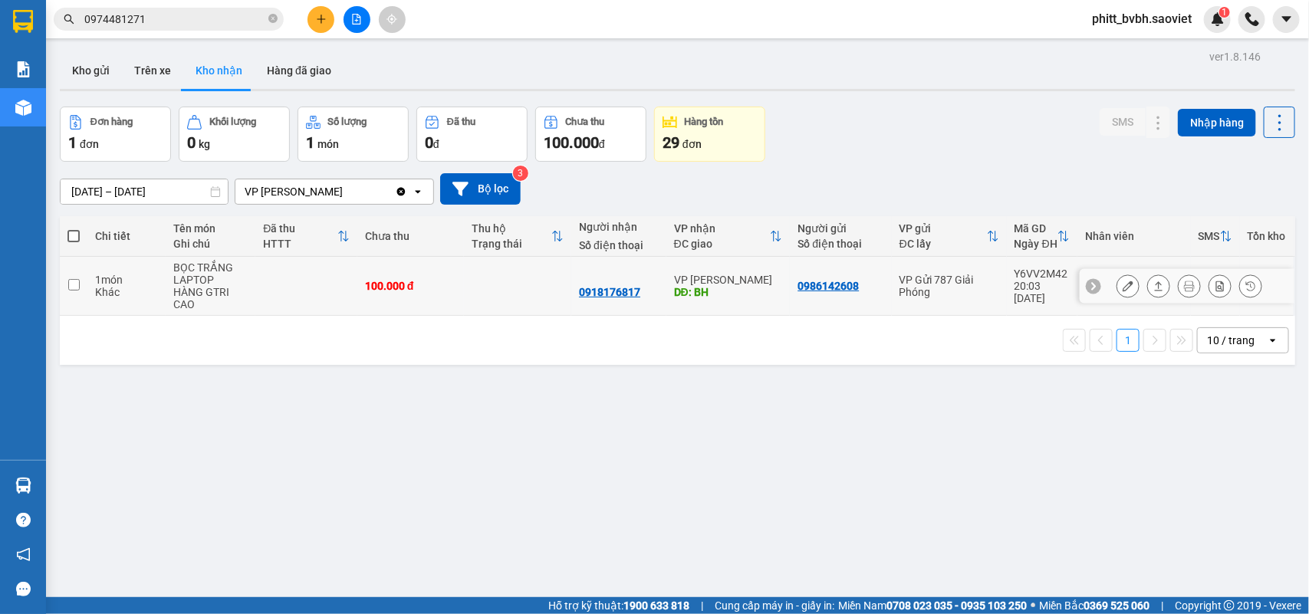
click at [468, 300] on td at bounding box center [517, 286] width 107 height 59
checkbox input "true"
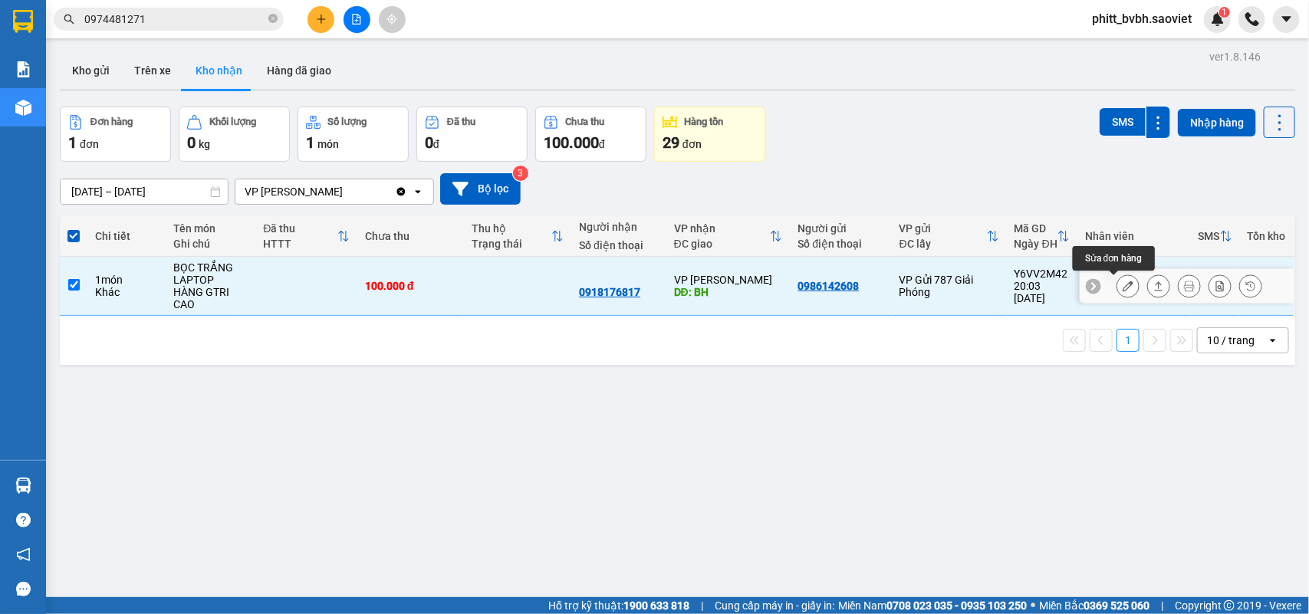
click at [1117, 291] on button at bounding box center [1127, 286] width 21 height 27
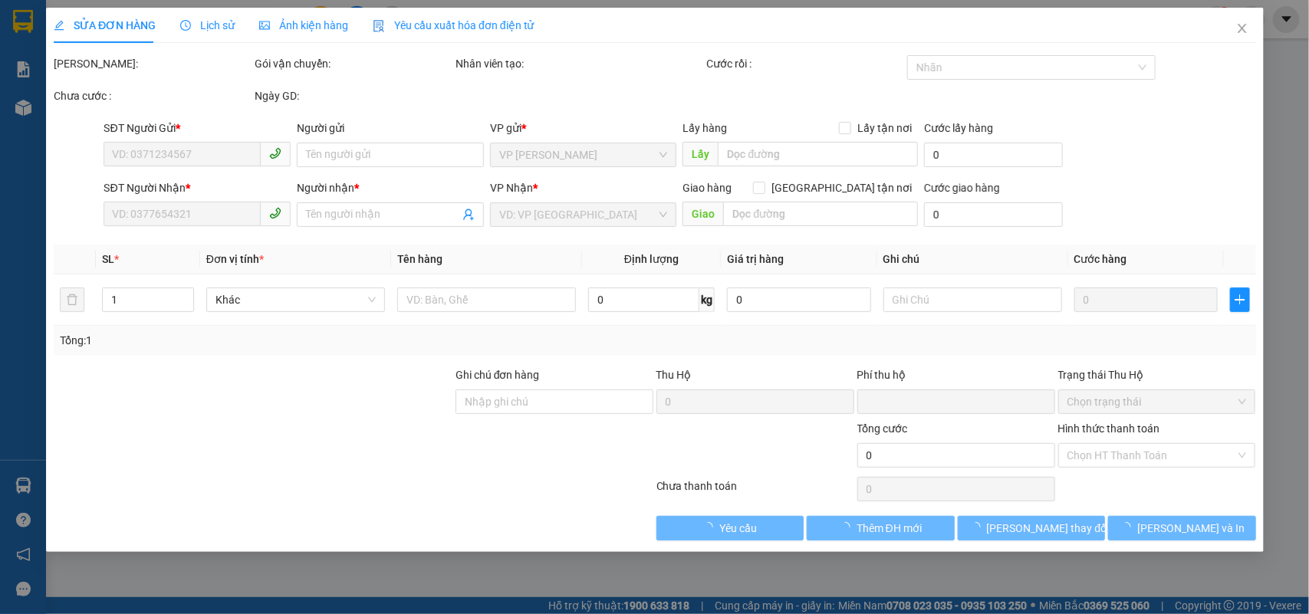
type input "0986142608"
type input "0918176817"
type input "BH"
type input "0"
type input "100.000"
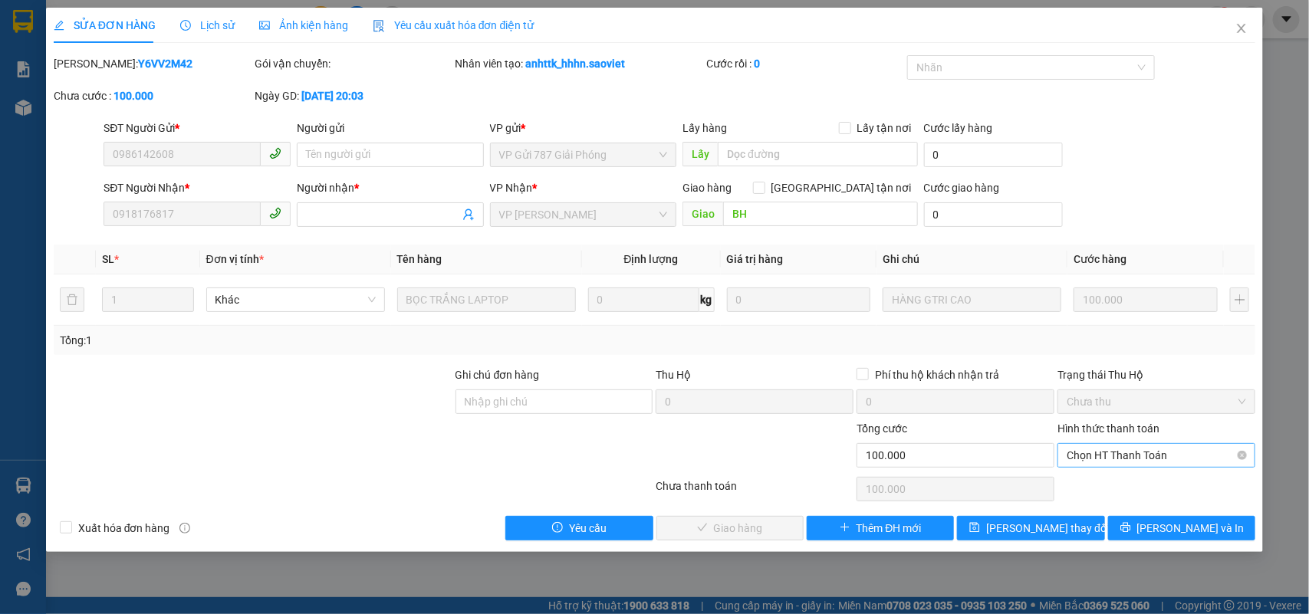
click at [1096, 458] on span "Chọn HT Thanh Toán" at bounding box center [1155, 455] width 179 height 23
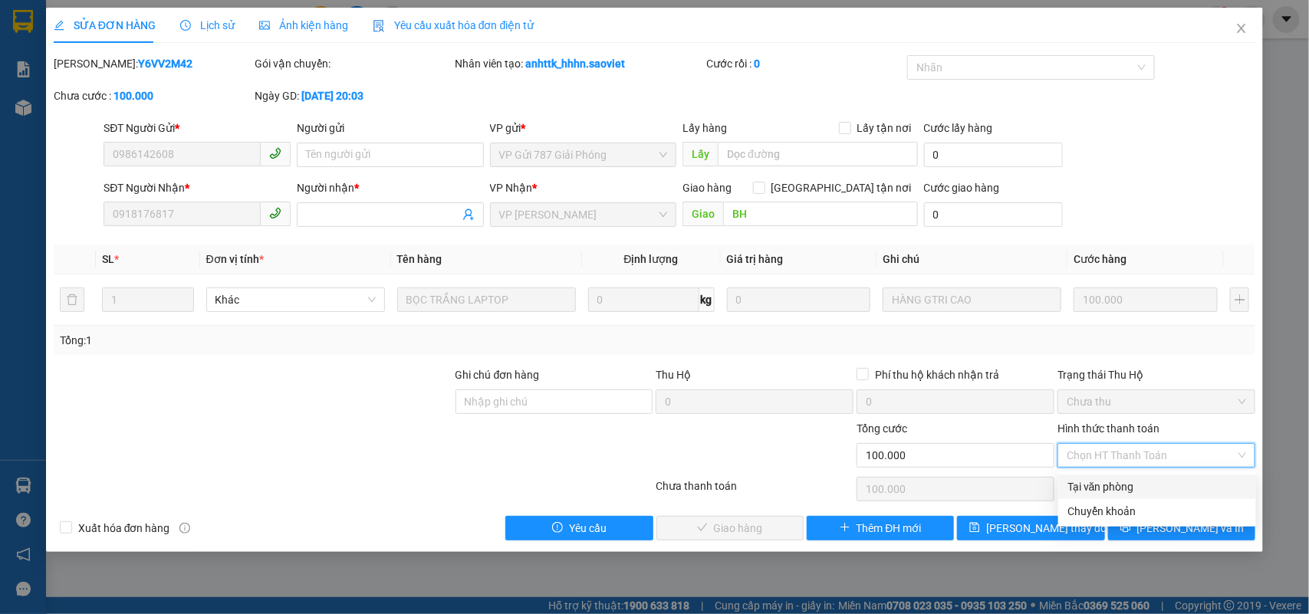
drag, startPoint x: 1082, startPoint y: 493, endPoint x: 1063, endPoint y: 508, distance: 24.1
click at [1079, 496] on div "Tại văn phòng" at bounding box center [1157, 487] width 198 height 25
type input "0"
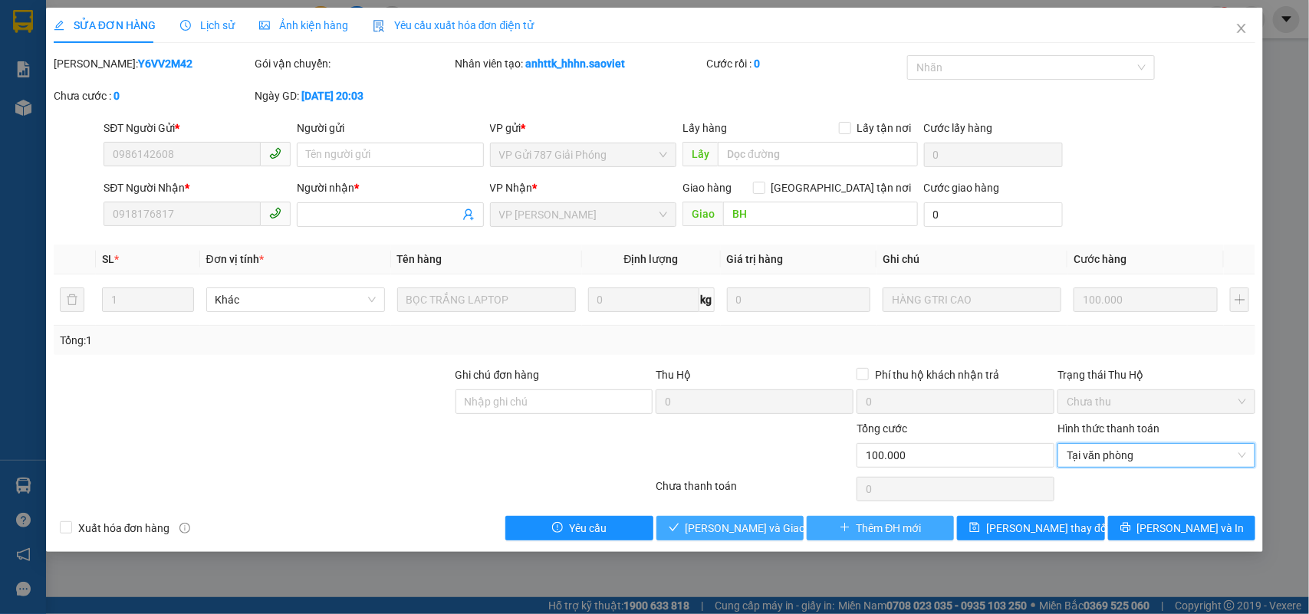
drag, startPoint x: 713, startPoint y: 520, endPoint x: 859, endPoint y: 524, distance: 145.7
click at [713, 523] on span "[PERSON_NAME] và Giao hàng" at bounding box center [758, 528] width 147 height 17
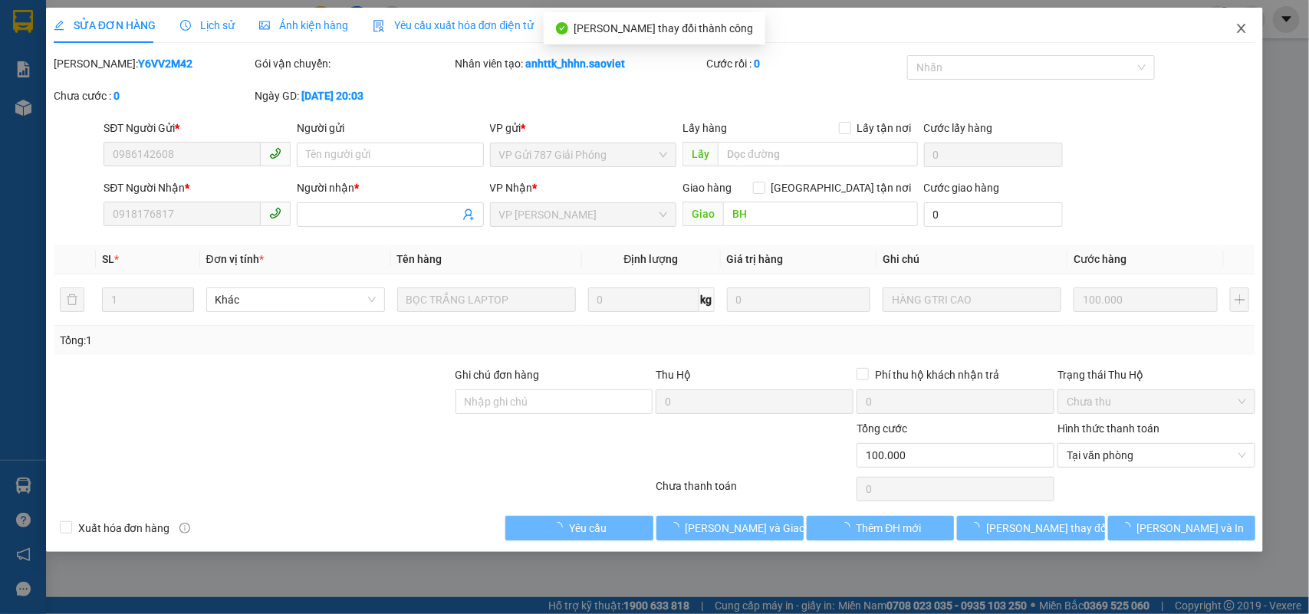
click at [1234, 31] on span "Close" at bounding box center [1241, 29] width 43 height 43
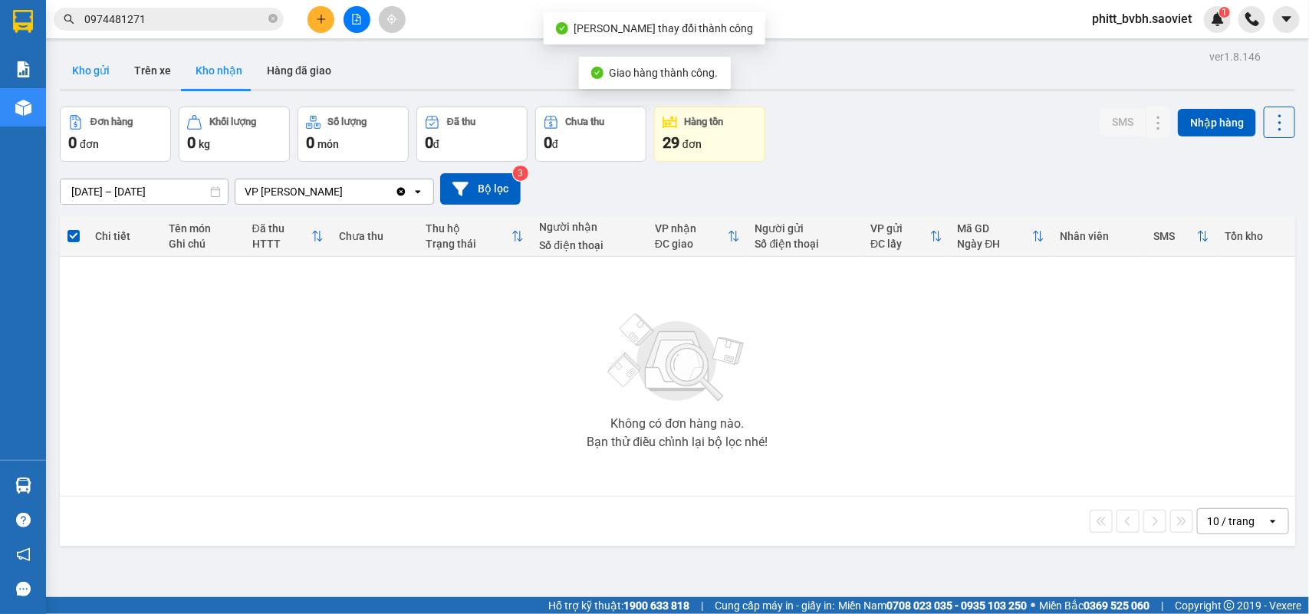
click at [96, 74] on button "Kho gửi" at bounding box center [91, 70] width 62 height 37
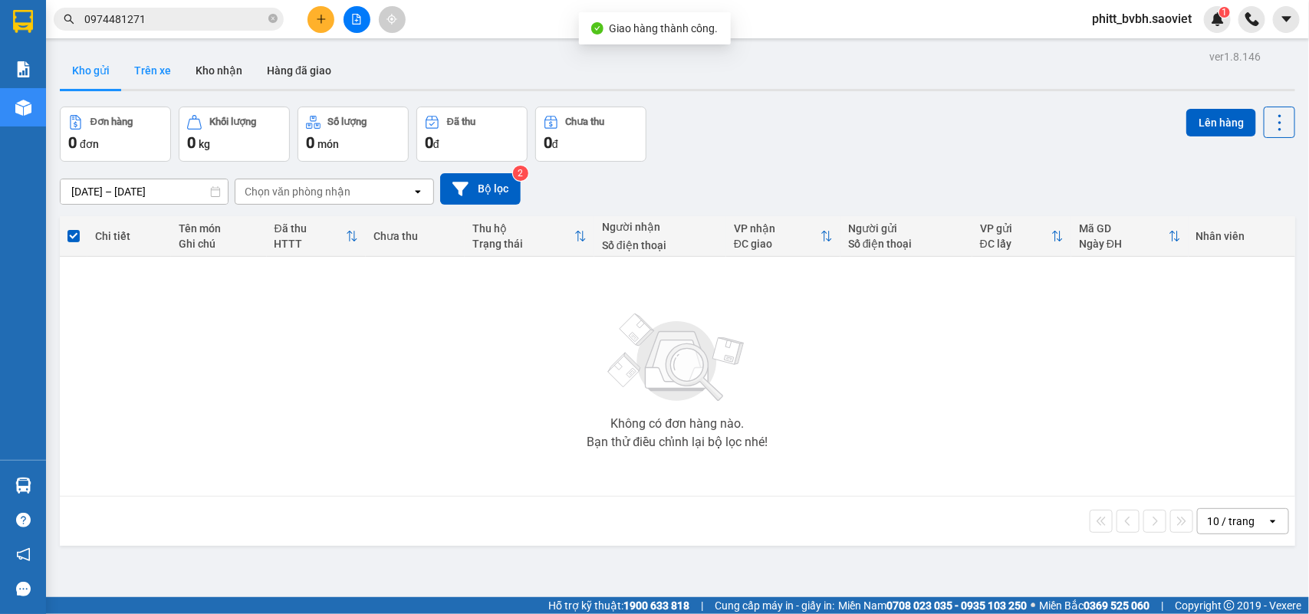
click at [171, 77] on button "Trên xe" at bounding box center [152, 70] width 61 height 37
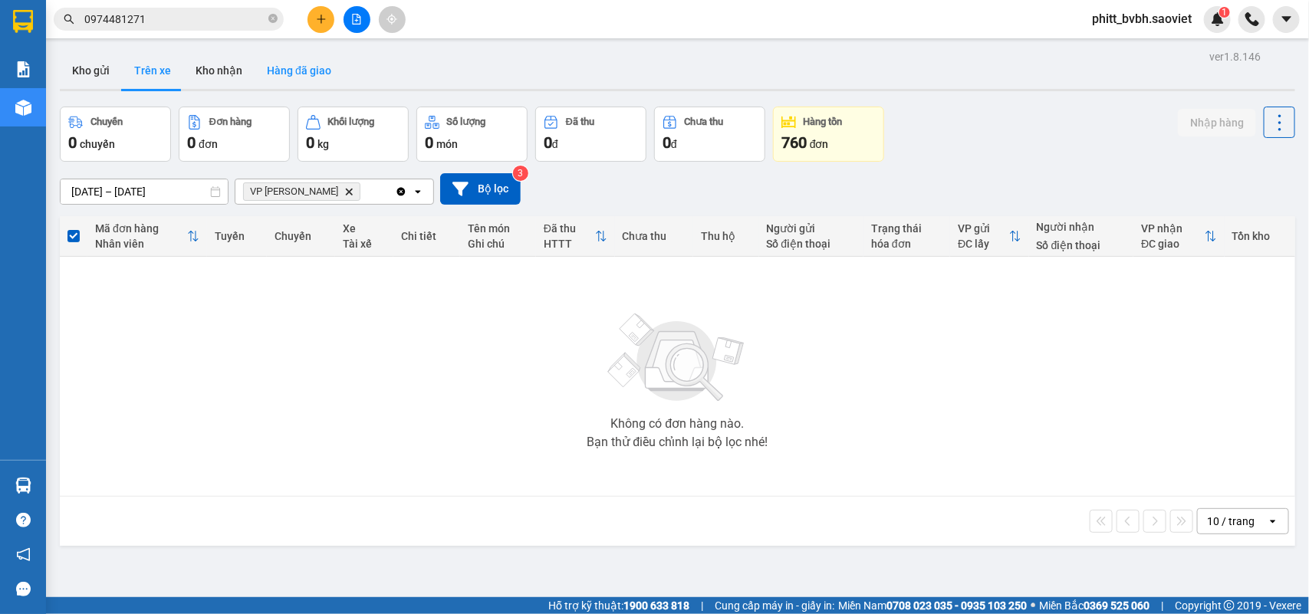
click at [301, 61] on button "Hàng đã giao" at bounding box center [299, 70] width 89 height 37
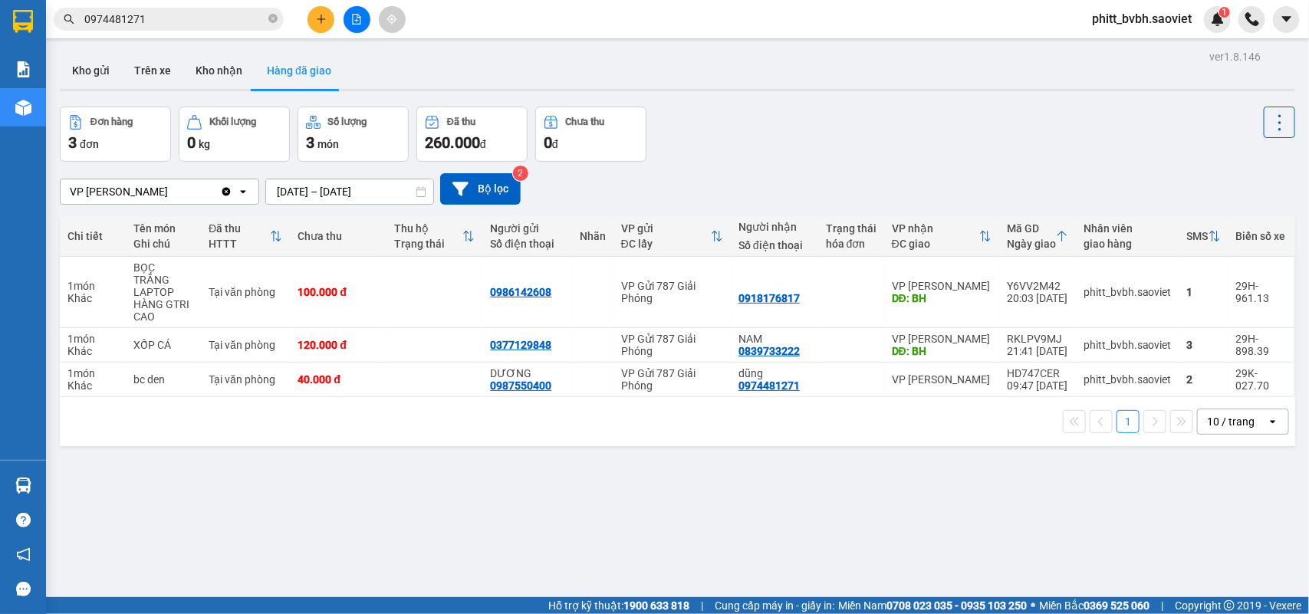
click at [353, 192] on input "[DATE] – [DATE]" at bounding box center [349, 191] width 167 height 25
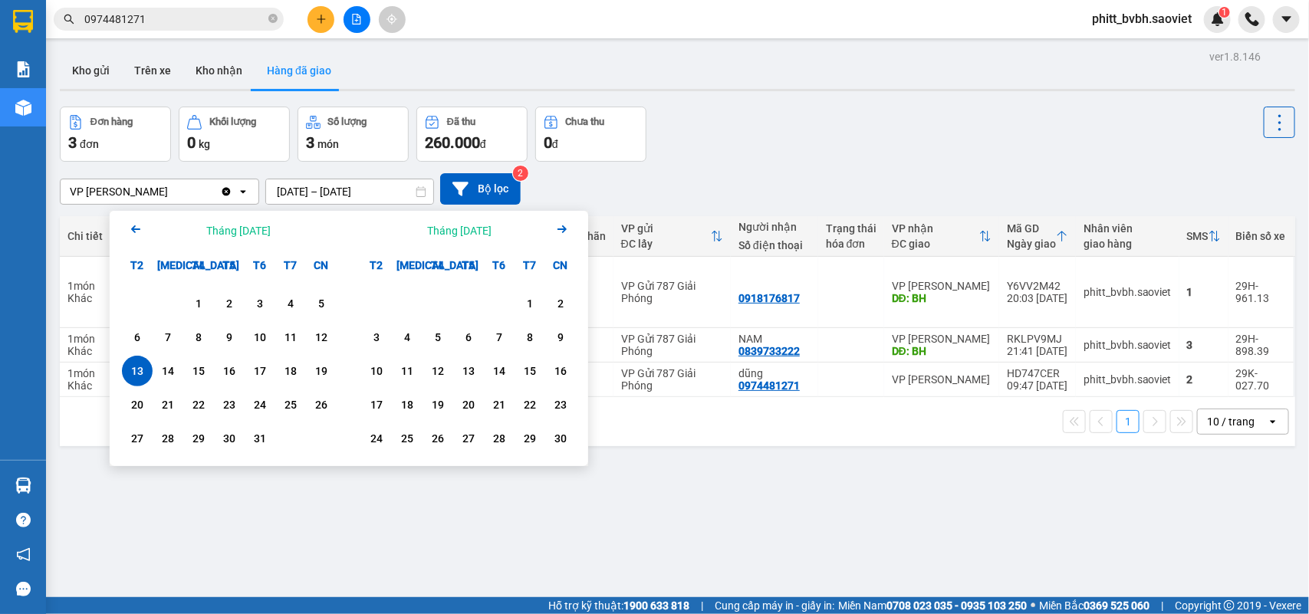
click at [135, 365] on div "13" at bounding box center [136, 371] width 21 height 18
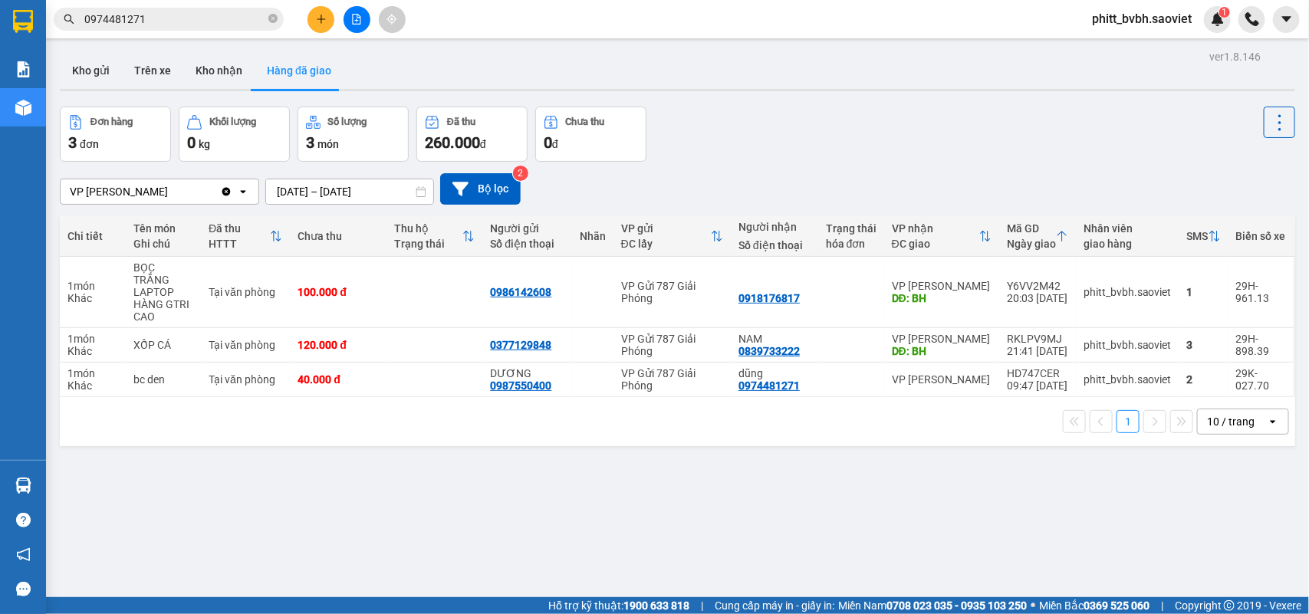
click at [364, 196] on input "[DATE] – [DATE]" at bounding box center [349, 191] width 167 height 25
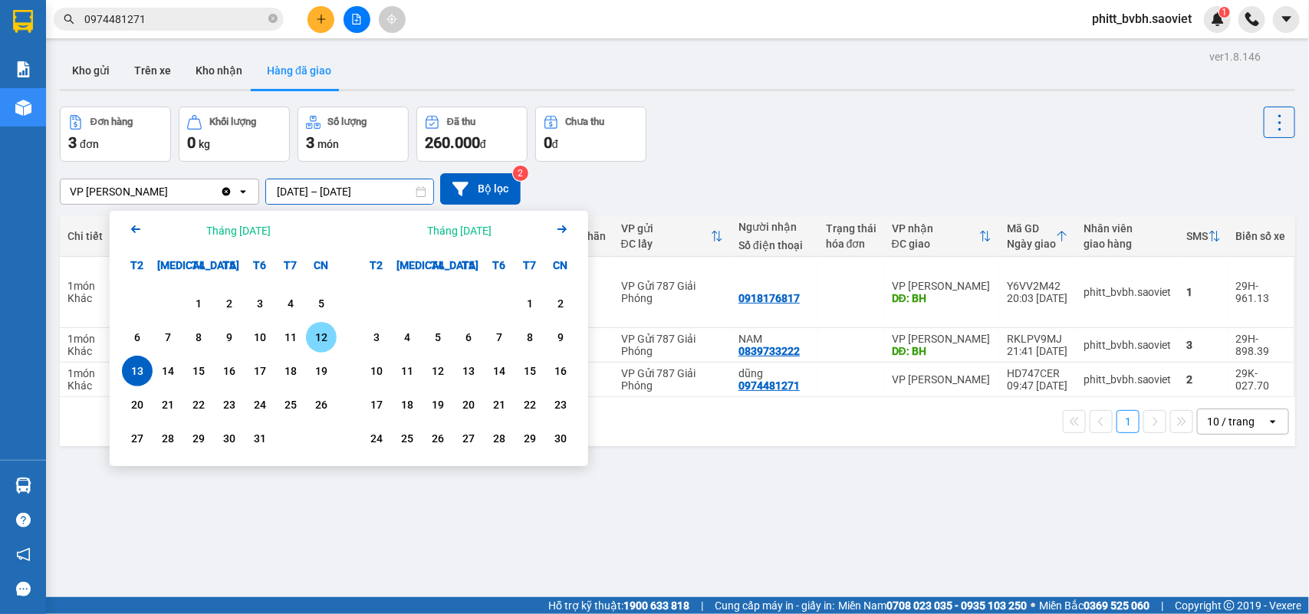
click at [328, 343] on div "12" at bounding box center [320, 337] width 21 height 18
click at [330, 342] on div "12" at bounding box center [320, 337] width 21 height 18
type input "[DATE] – [DATE]"
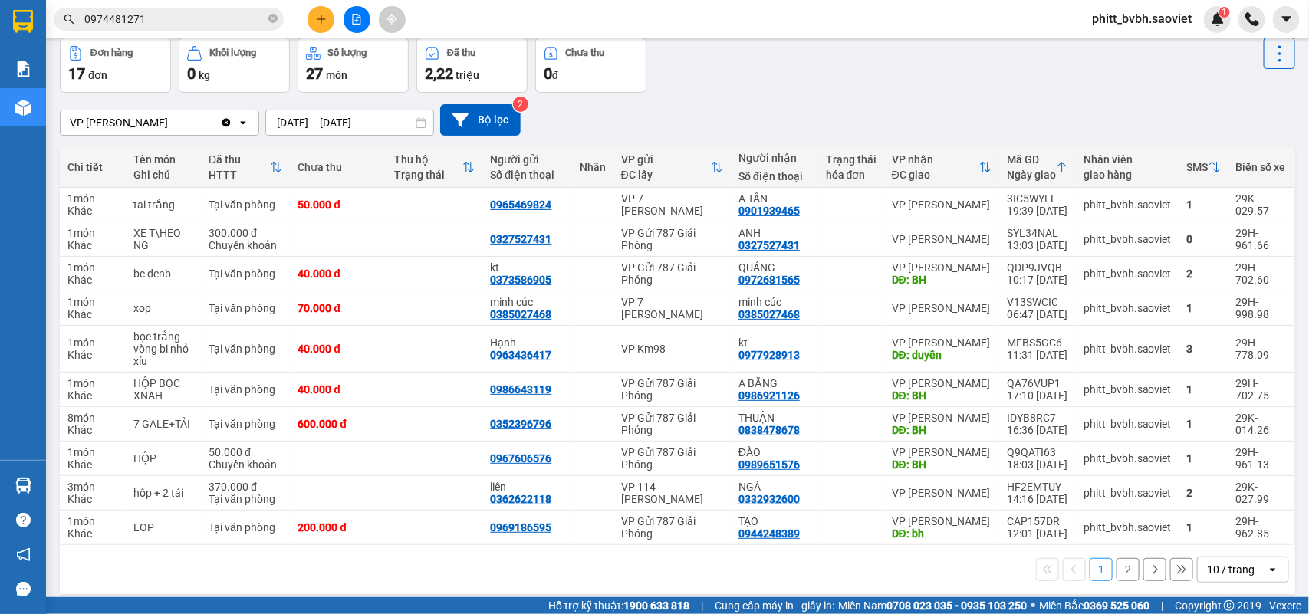
scroll to position [82, 0]
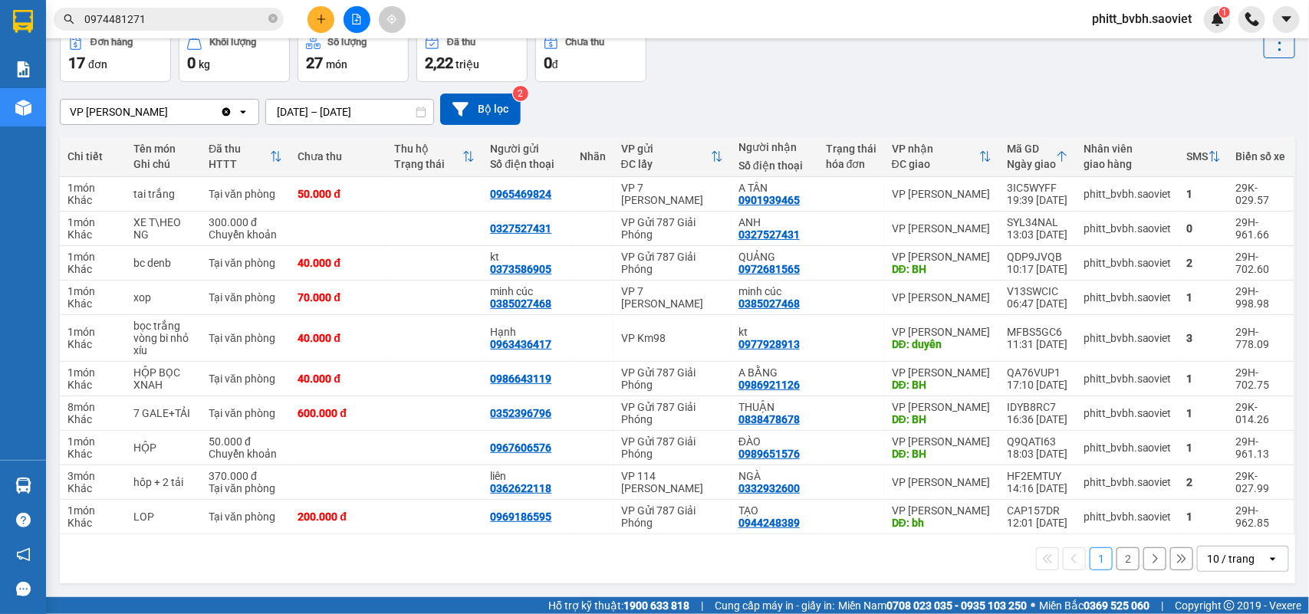
click at [1116, 566] on button "2" at bounding box center [1127, 558] width 23 height 23
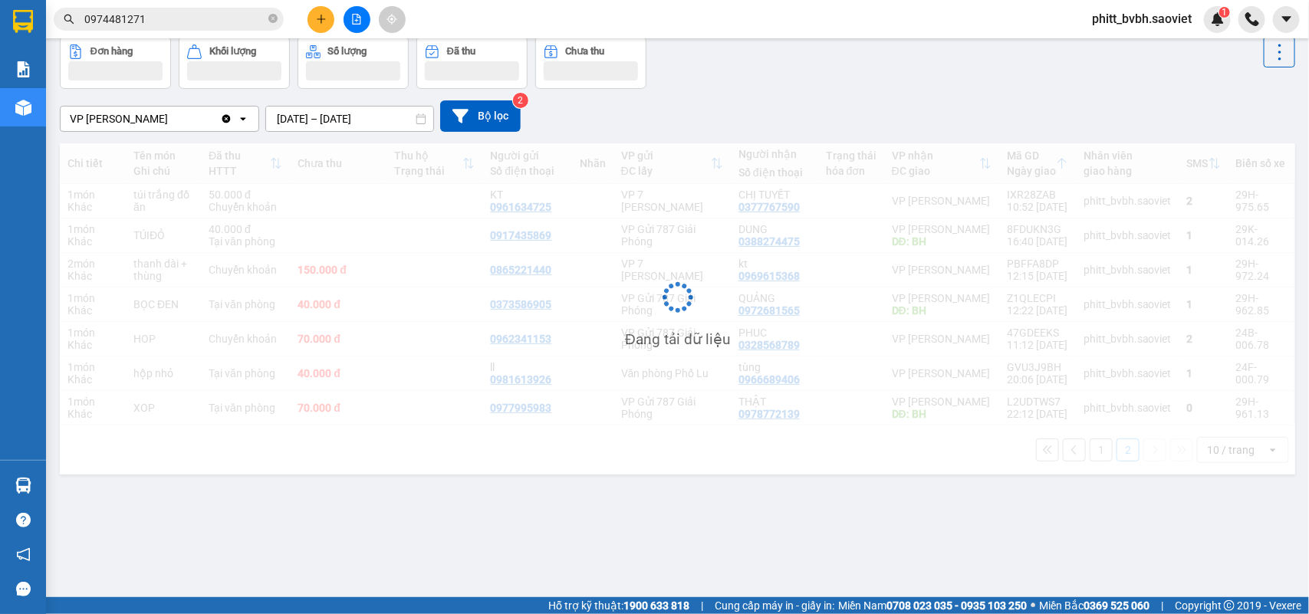
scroll to position [71, 0]
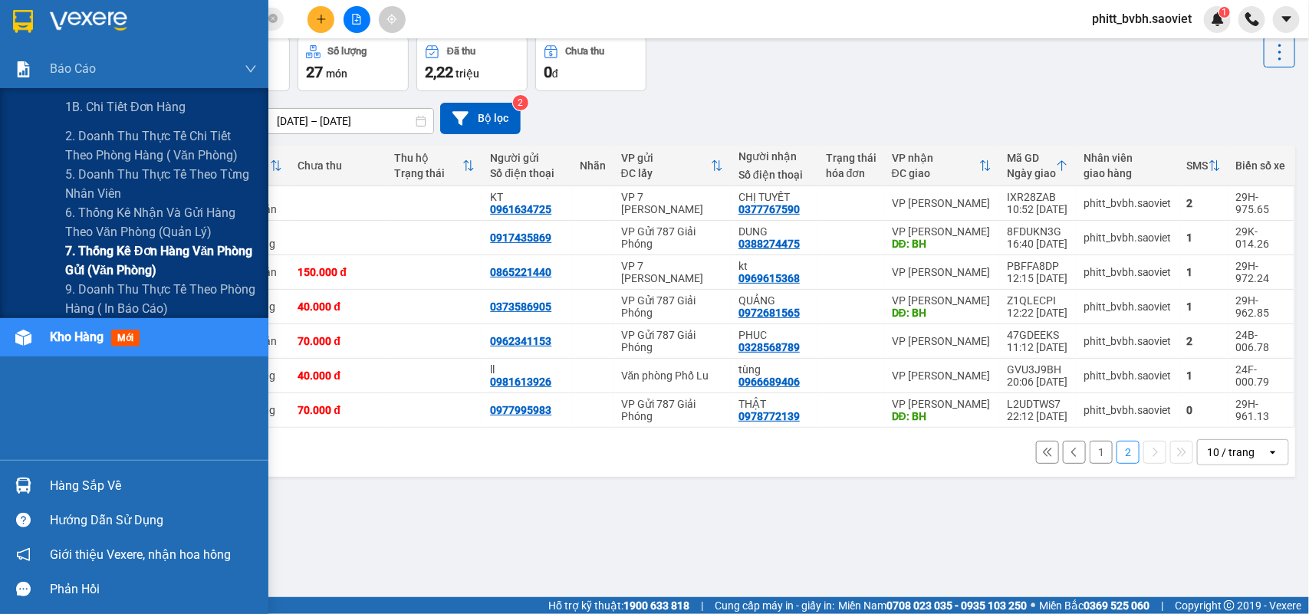
click at [167, 258] on span "7. Thống kê đơn hàng văn phòng gửi (văn phòng)" at bounding box center [161, 260] width 192 height 38
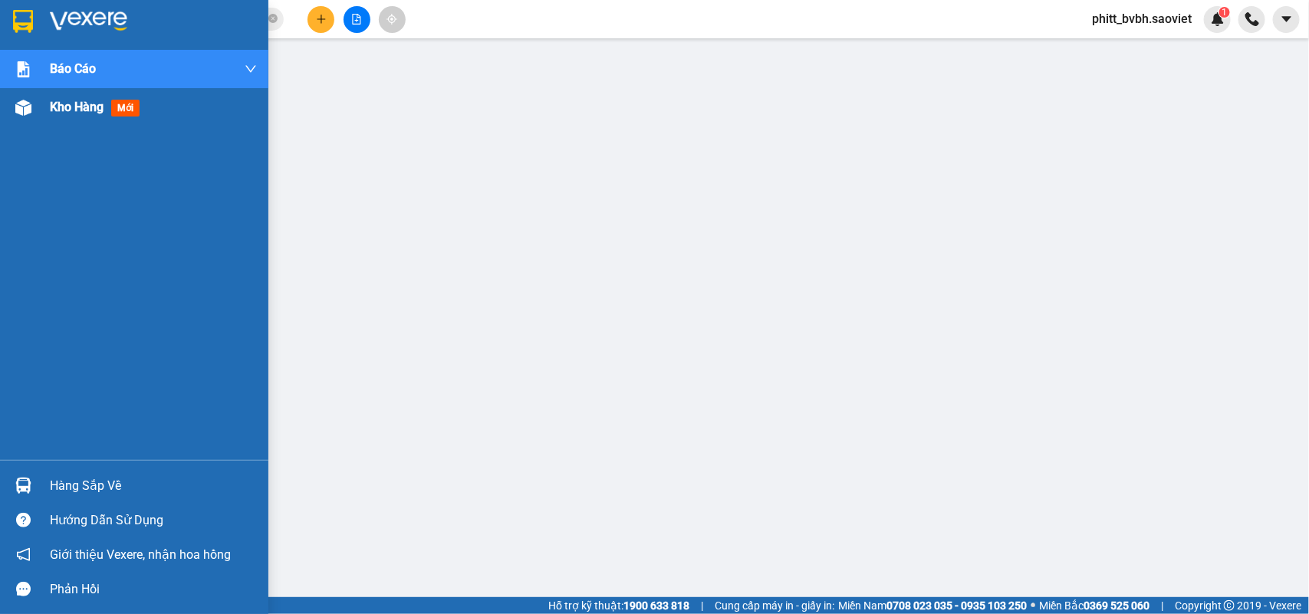
click at [31, 116] on div at bounding box center [23, 107] width 27 height 27
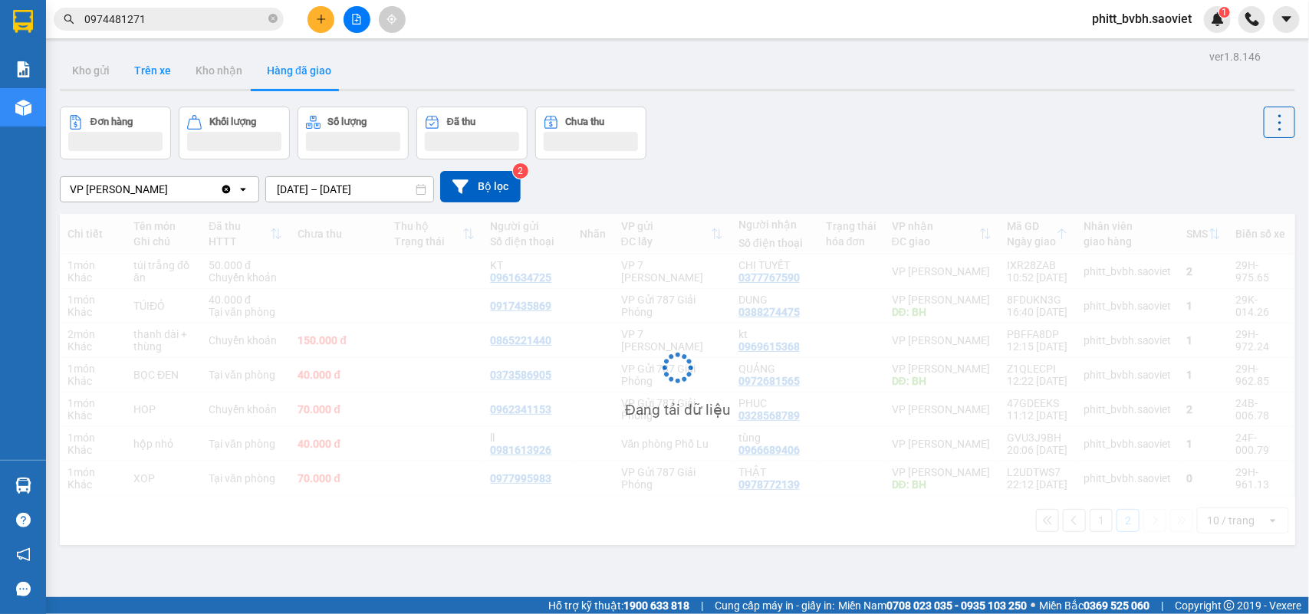
click at [150, 75] on button "Trên xe" at bounding box center [152, 70] width 61 height 37
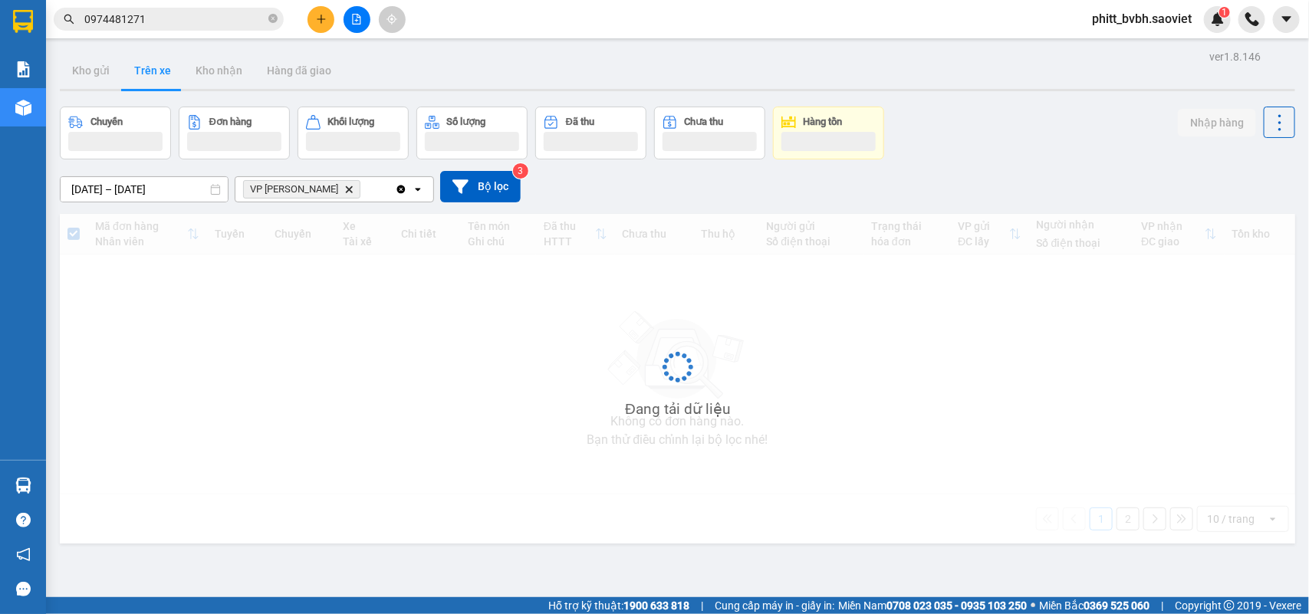
click at [148, 71] on button "Trên xe" at bounding box center [152, 70] width 61 height 37
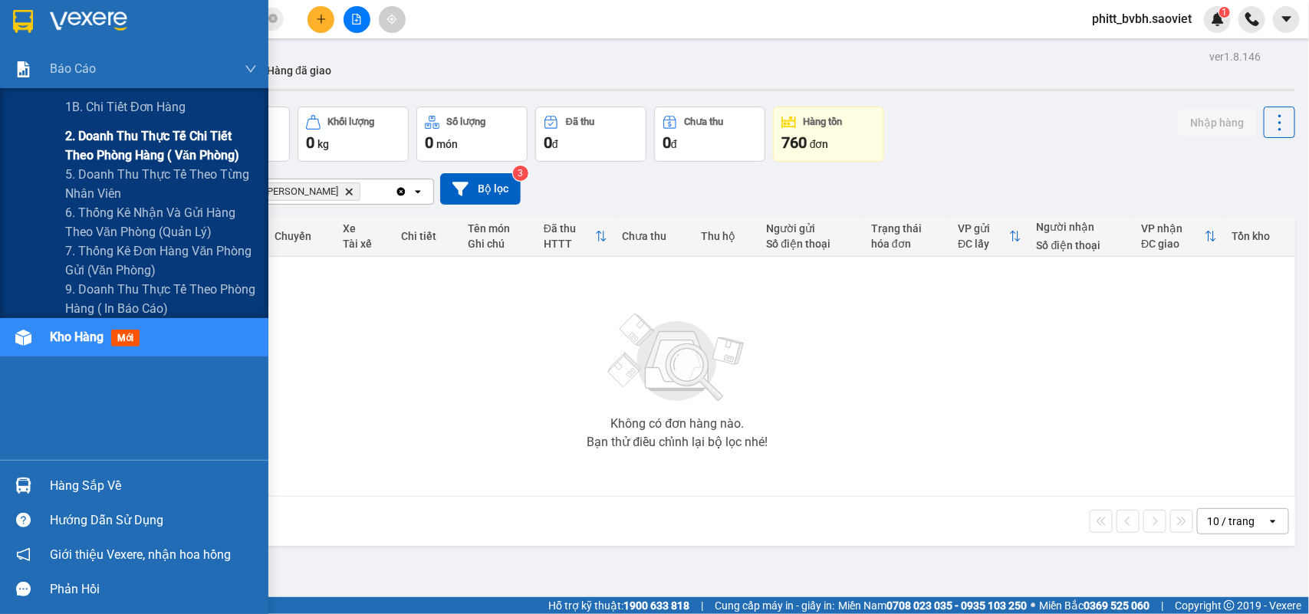
click at [115, 149] on span "2. Doanh thu thực tế chi tiết theo phòng hàng ( văn phòng)" at bounding box center [161, 145] width 192 height 38
